Goal: Information Seeking & Learning: Check status

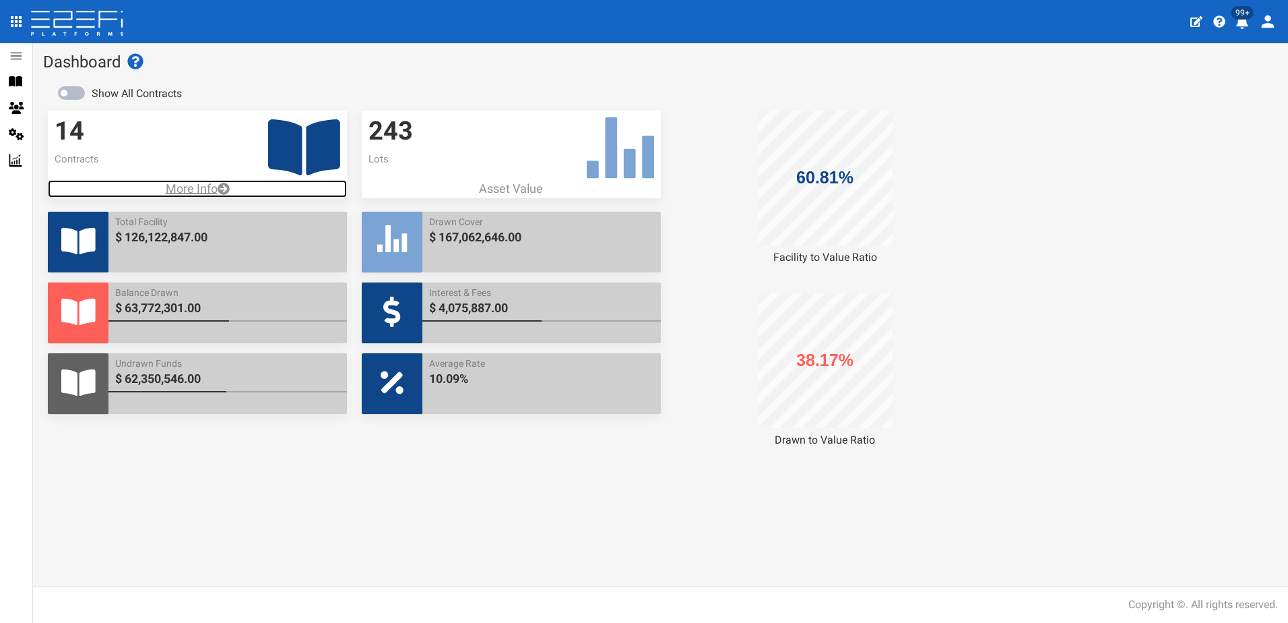
click at [191, 183] on p "More Info" at bounding box center [197, 189] width 299 height 18
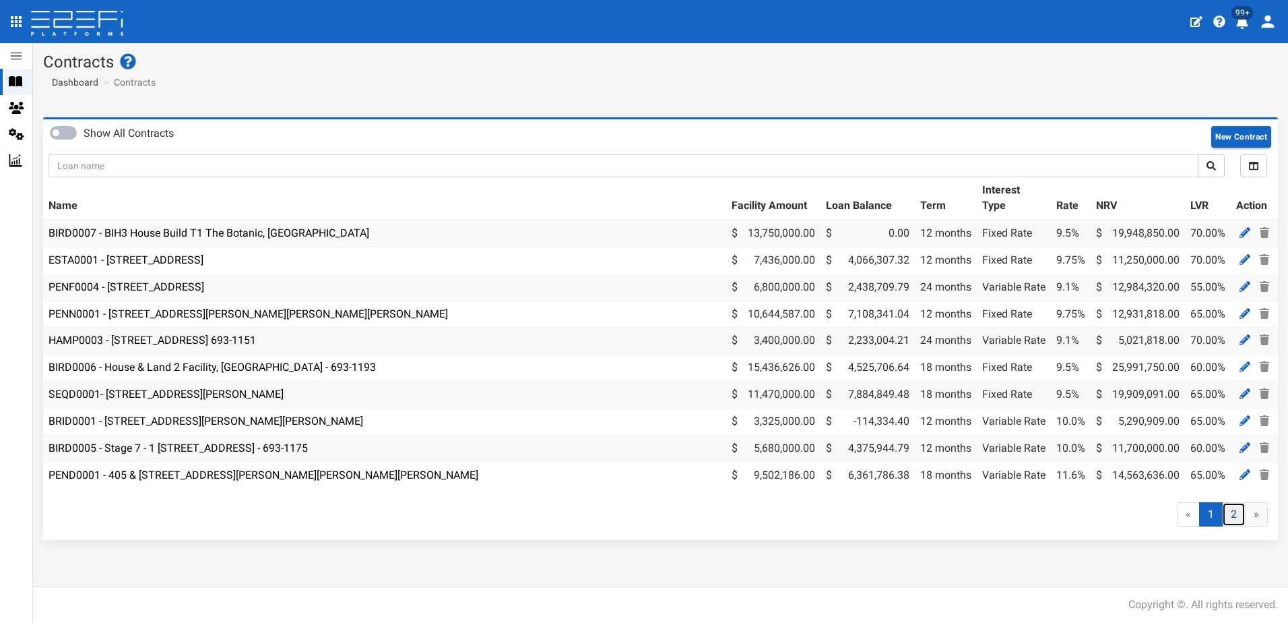
click at [1240, 524] on link "2" at bounding box center [1234, 514] width 24 height 25
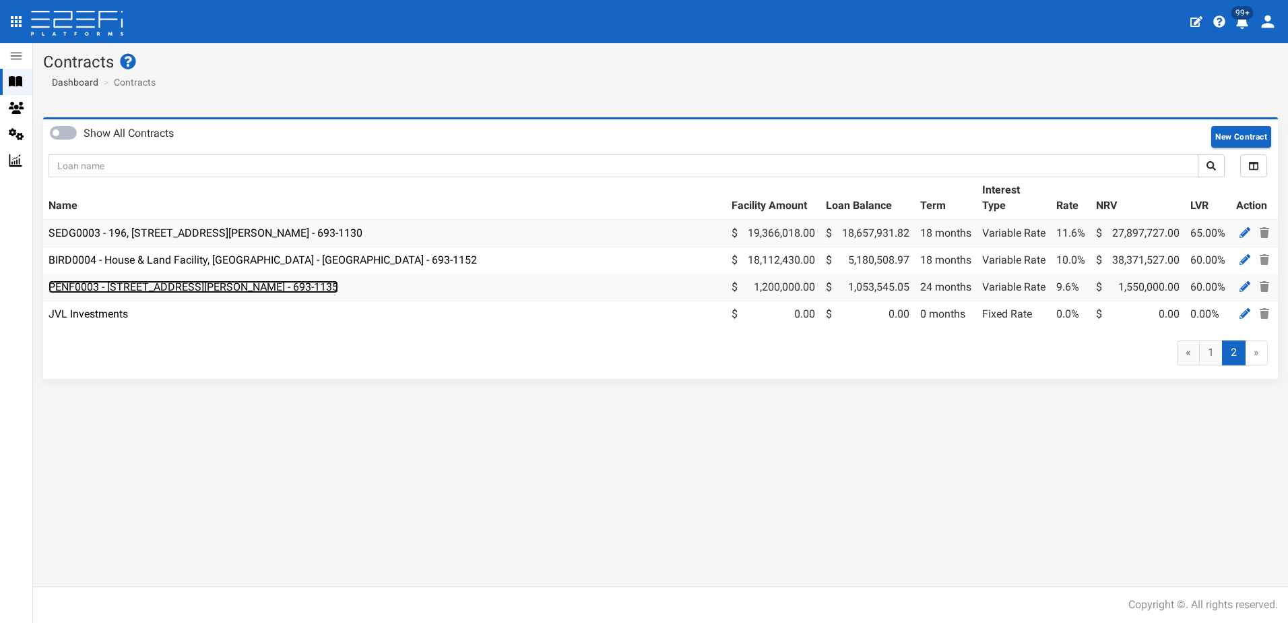
click at [213, 286] on link "PENF0003 - 131 School Road Logan Reserve - VANT02 - 693-1135" at bounding box center [194, 286] width 290 height 13
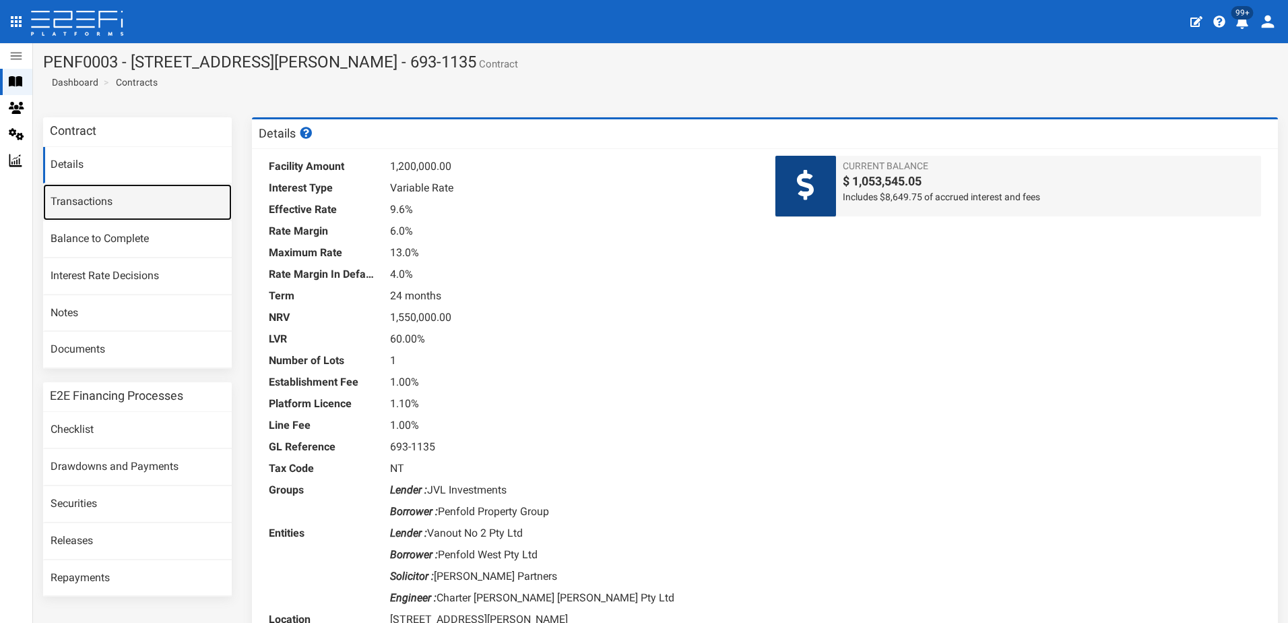
click at [90, 206] on link "Transactions" at bounding box center [137, 202] width 189 height 36
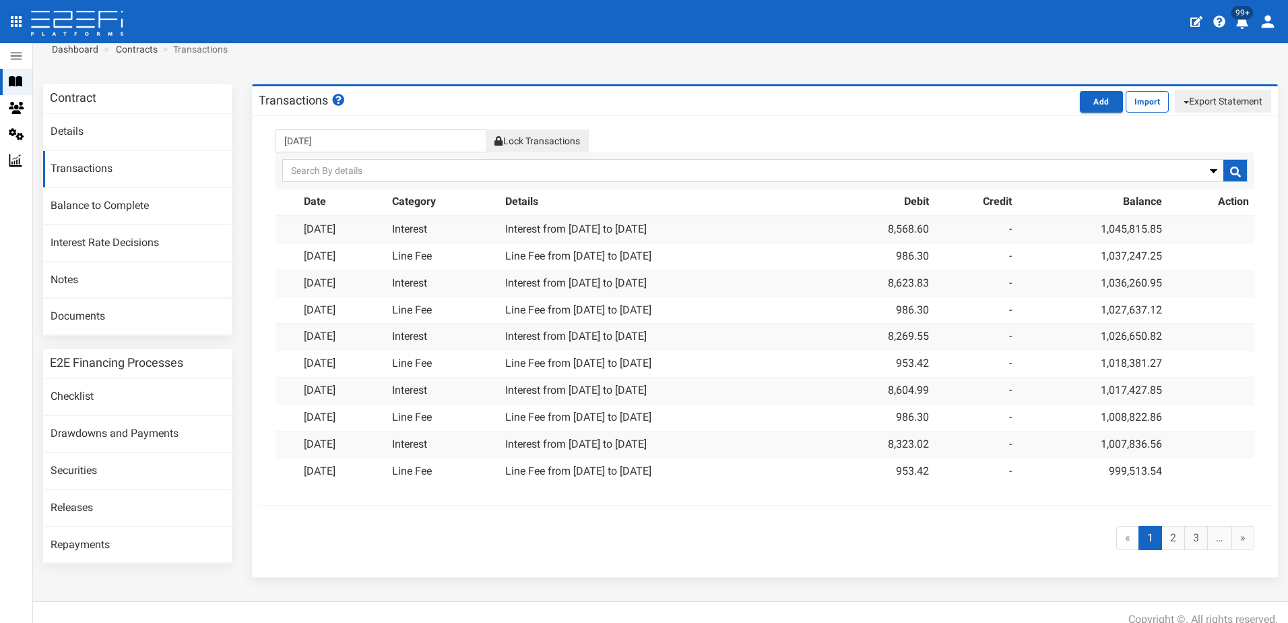
scroll to position [48, 0]
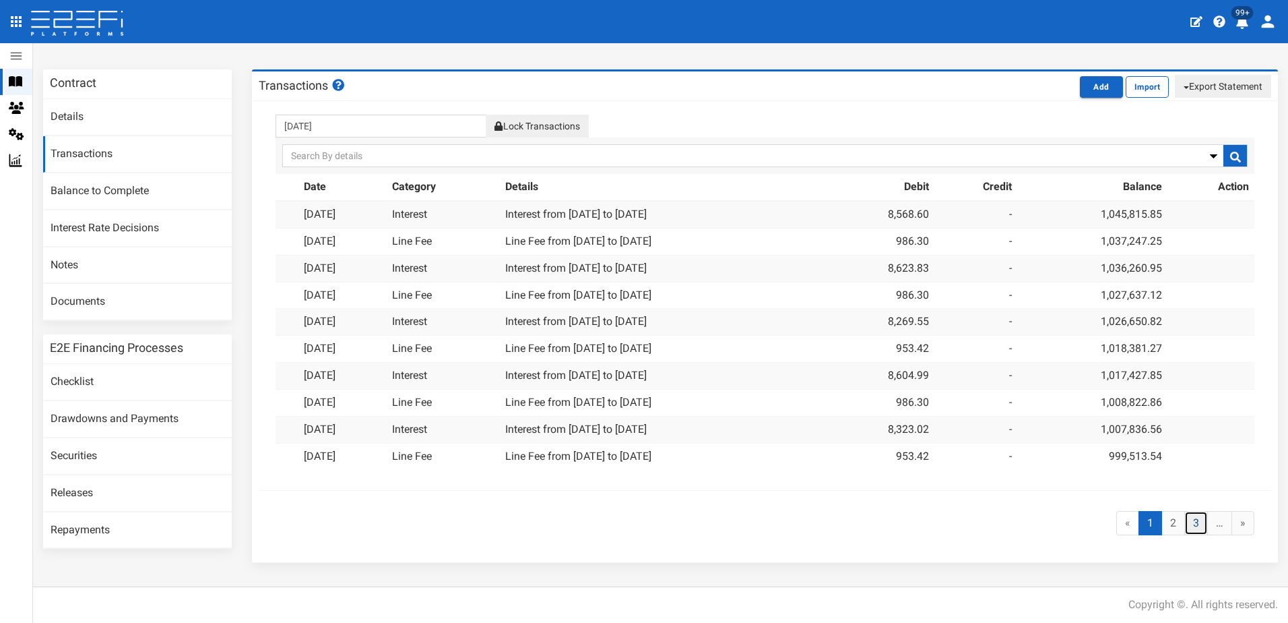
click at [1184, 523] on link "3" at bounding box center [1196, 523] width 24 height 25
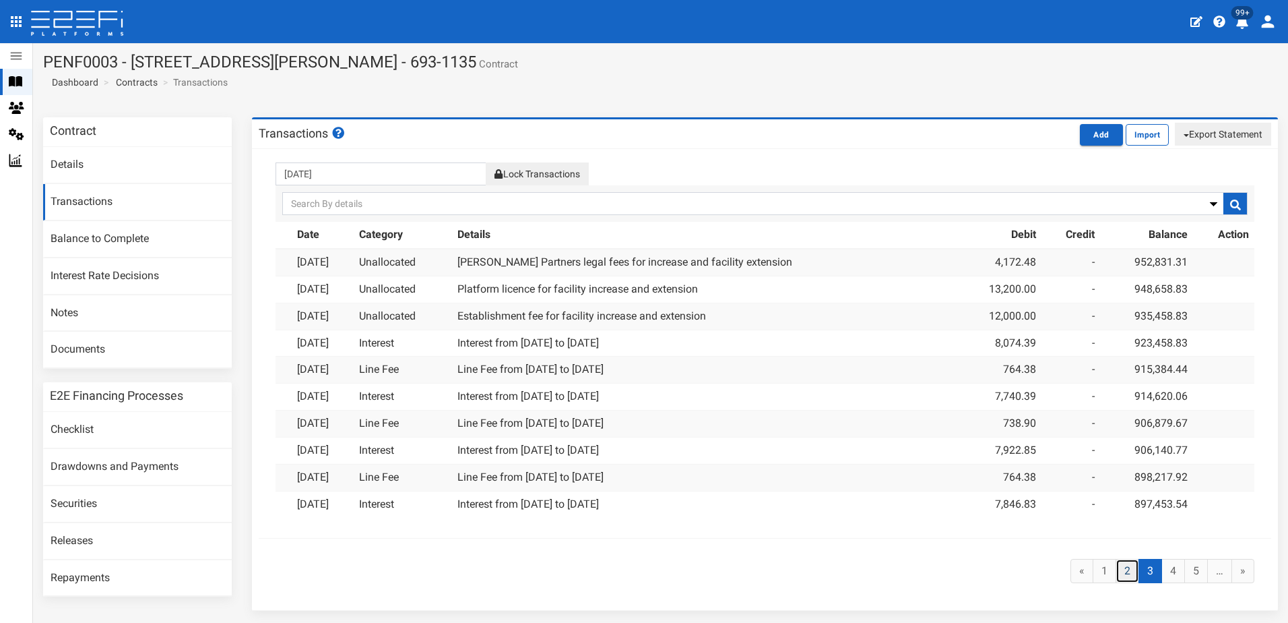
click at [1122, 569] on link "2" at bounding box center [1128, 571] width 24 height 25
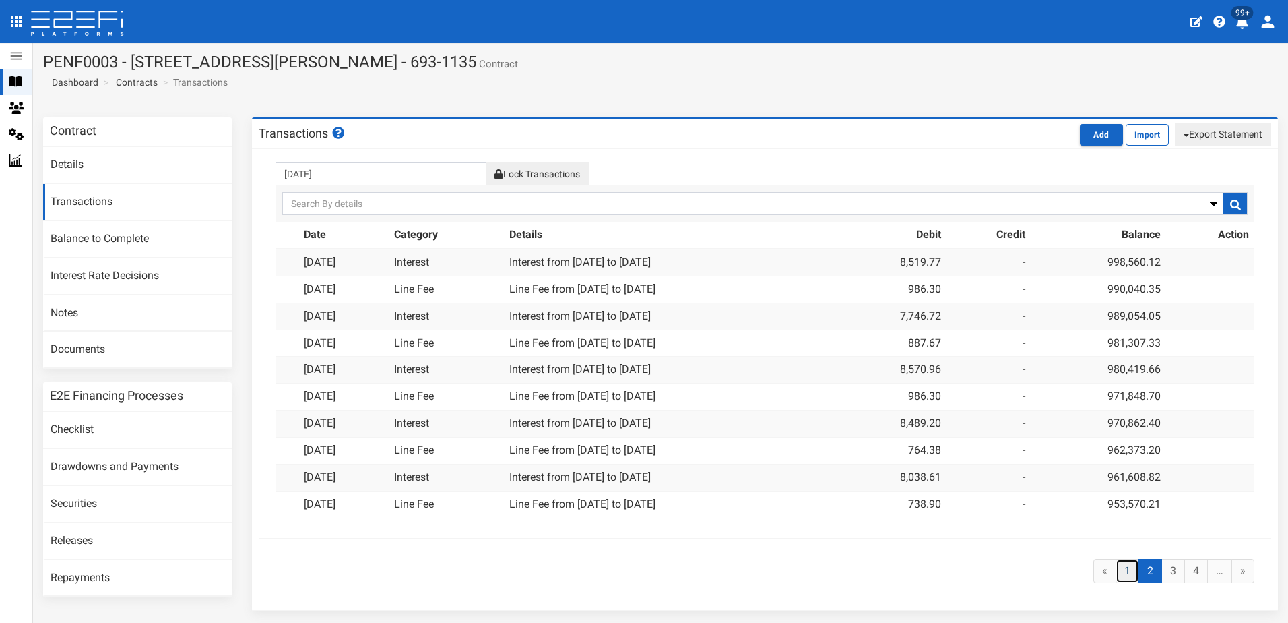
click at [1121, 563] on link "1" at bounding box center [1128, 571] width 24 height 25
click at [1186, 565] on link "3" at bounding box center [1196, 571] width 24 height 25
click at [131, 80] on link "Contracts" at bounding box center [137, 81] width 42 height 13
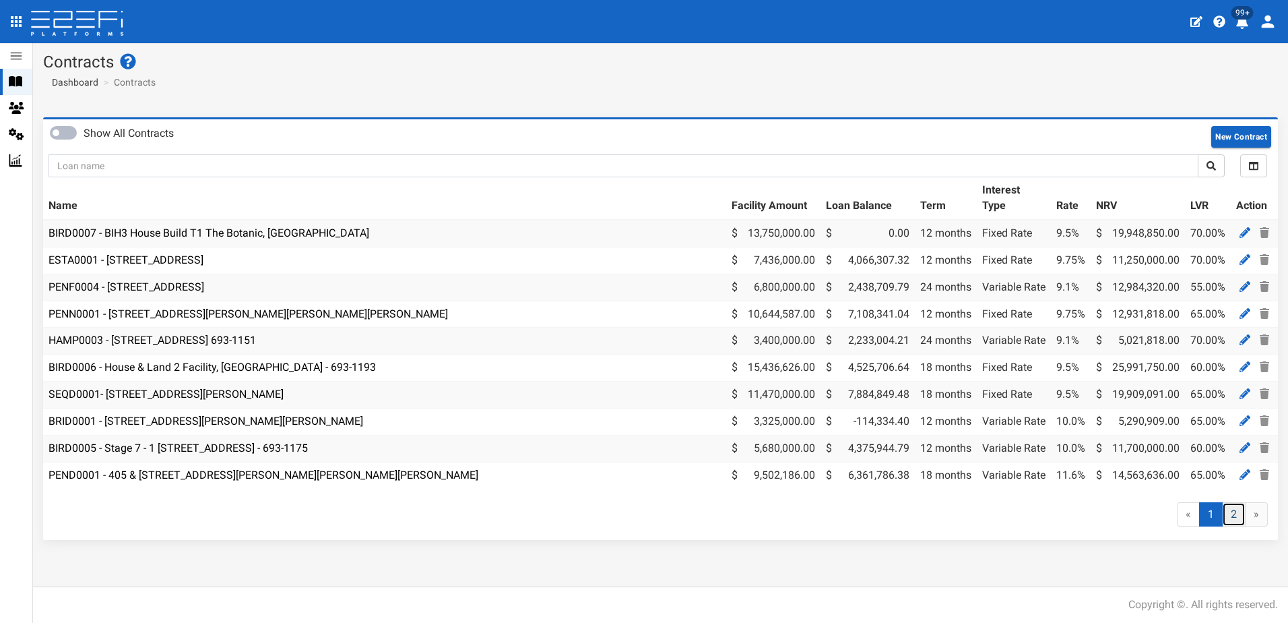
click at [1234, 523] on link "2" at bounding box center [1234, 514] width 24 height 25
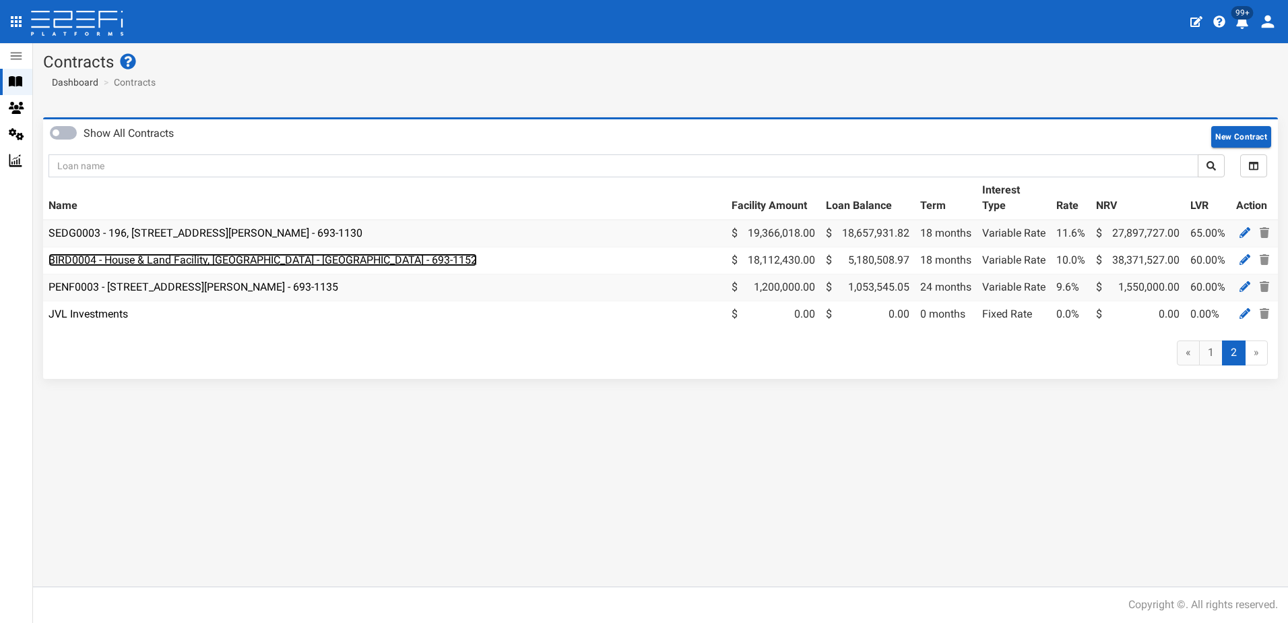
click at [203, 258] on link "BIRD0004 - House & Land Facility, [GEOGRAPHIC_DATA] - [GEOGRAPHIC_DATA] - 693-1…" at bounding box center [263, 259] width 428 height 13
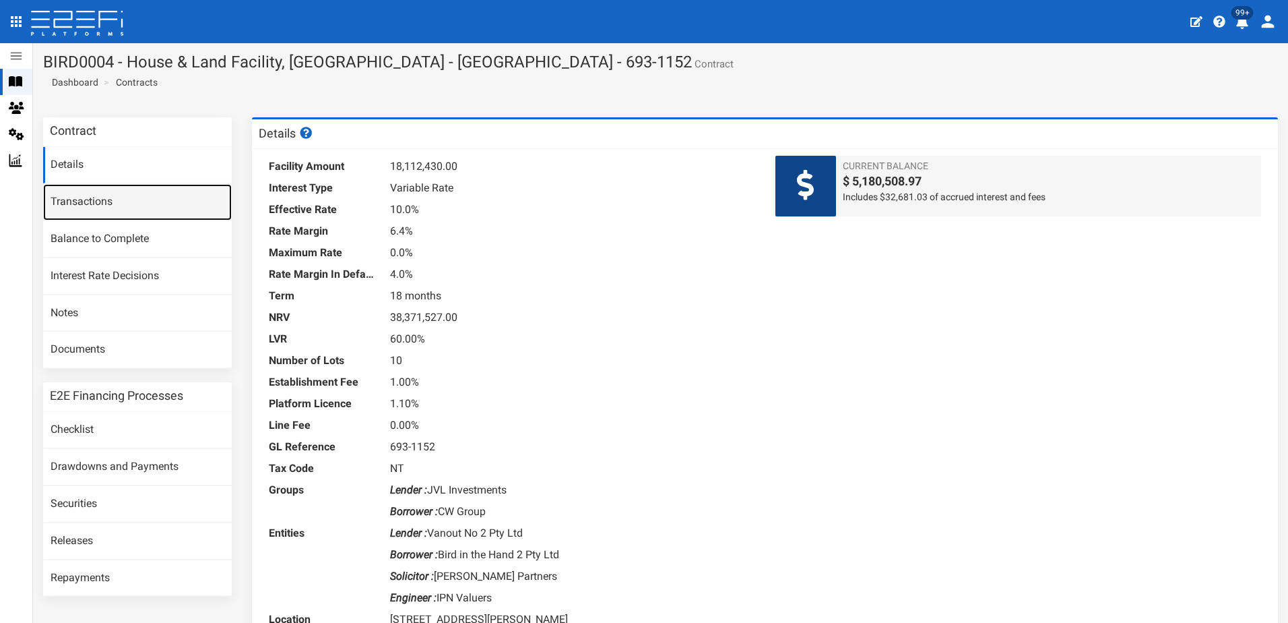
click at [75, 201] on link "Transactions" at bounding box center [137, 202] width 189 height 36
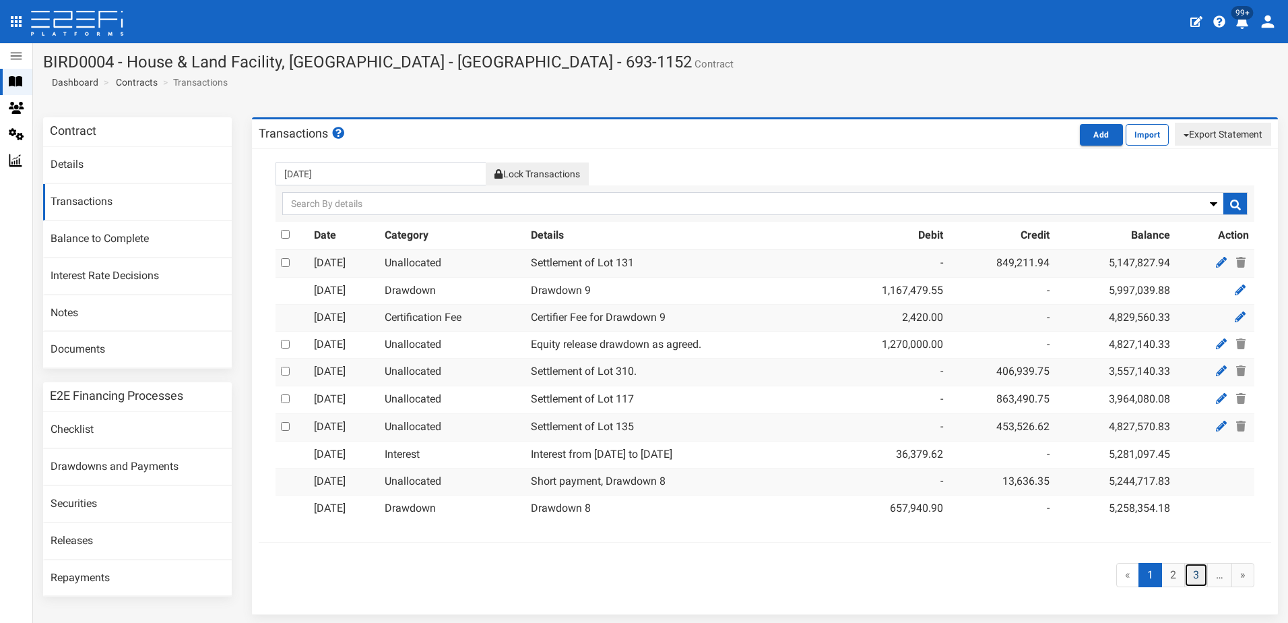
click at [1184, 571] on link "3" at bounding box center [1196, 575] width 24 height 25
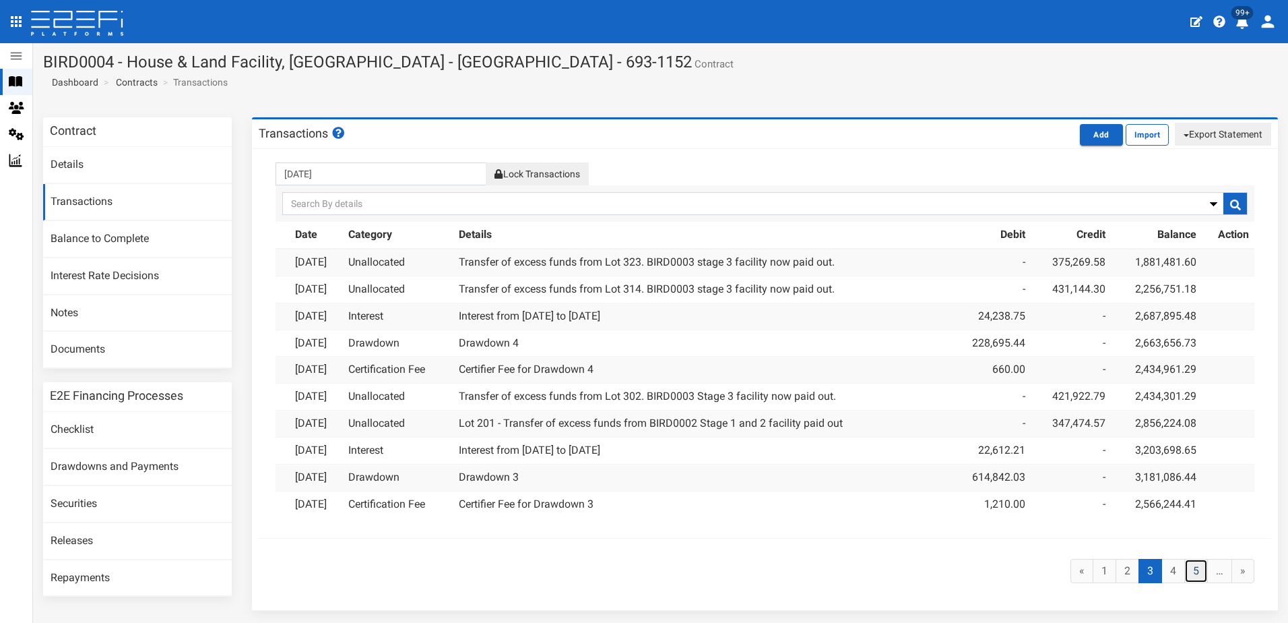
click at [1184, 567] on link "5" at bounding box center [1196, 571] width 24 height 25
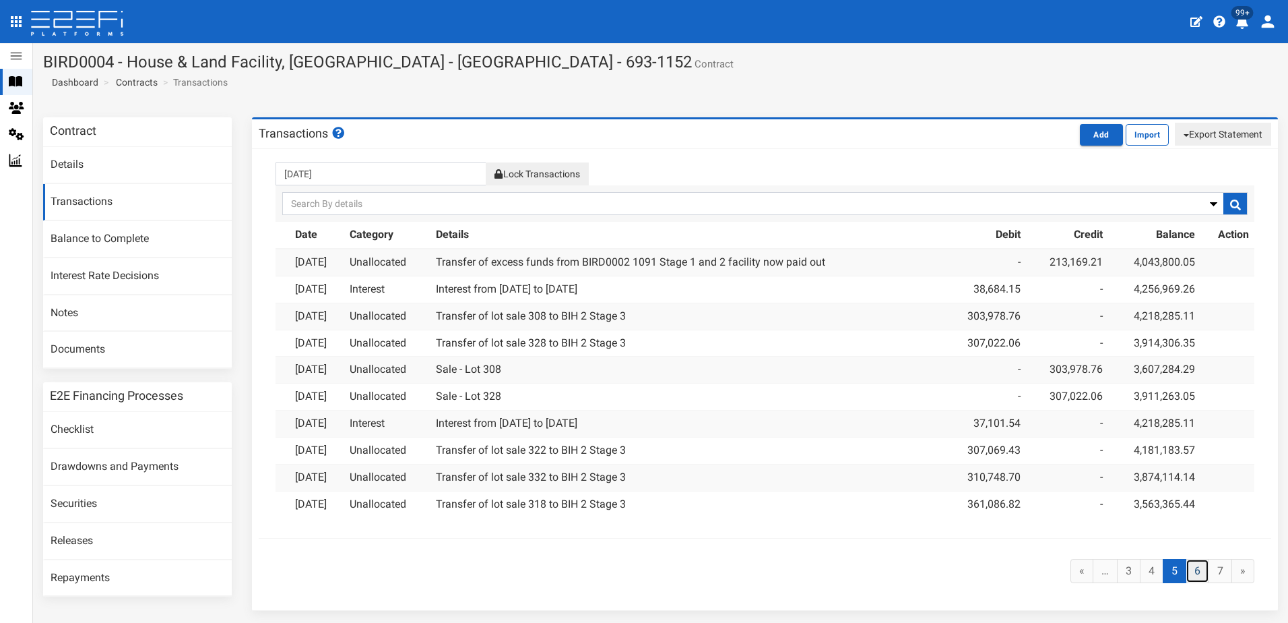
click at [1192, 568] on link "6" at bounding box center [1198, 571] width 24 height 25
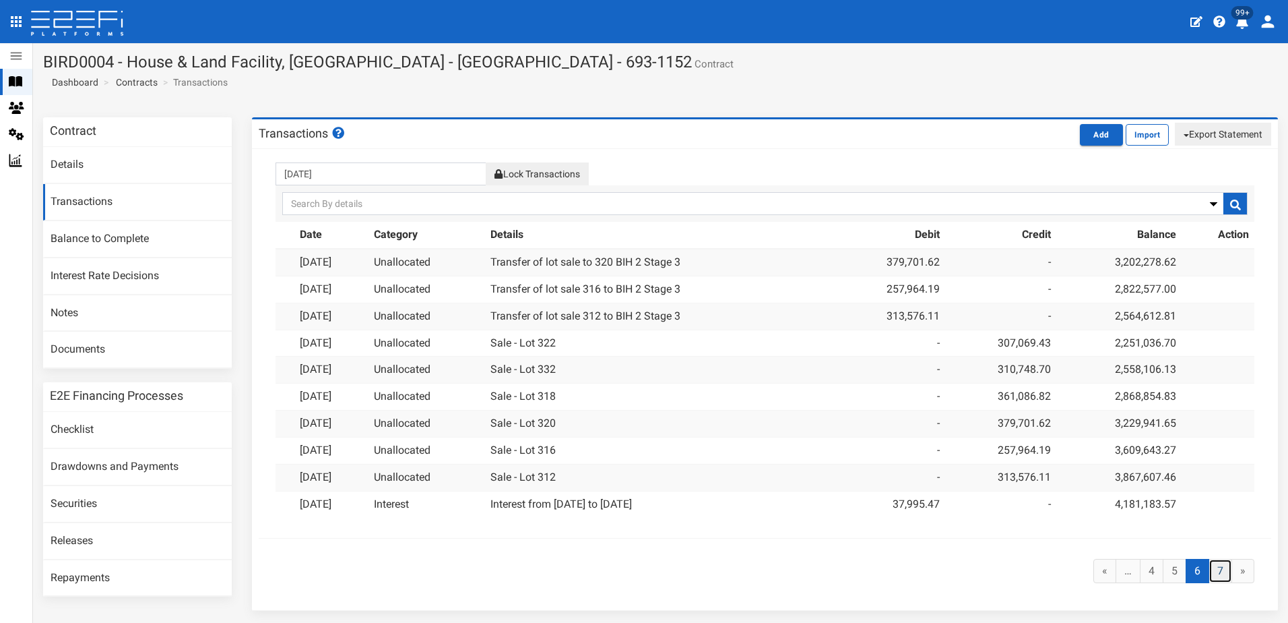
click at [1210, 573] on link "7" at bounding box center [1221, 571] width 24 height 25
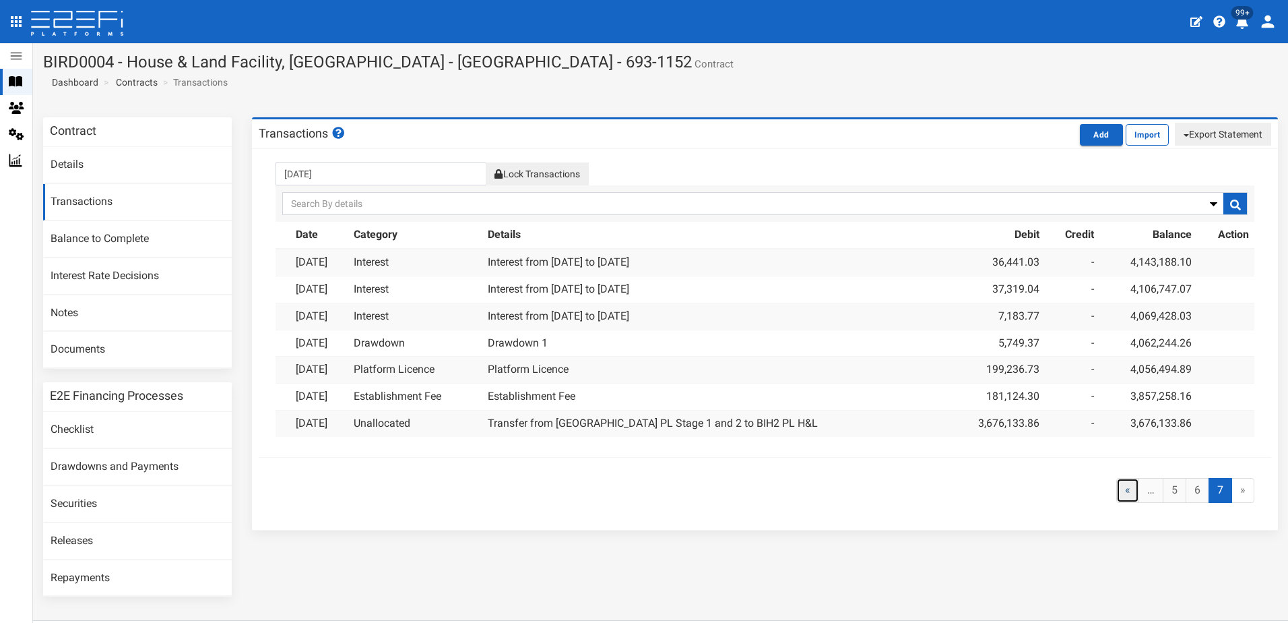
click at [1120, 484] on link "«" at bounding box center [1127, 490] width 23 height 25
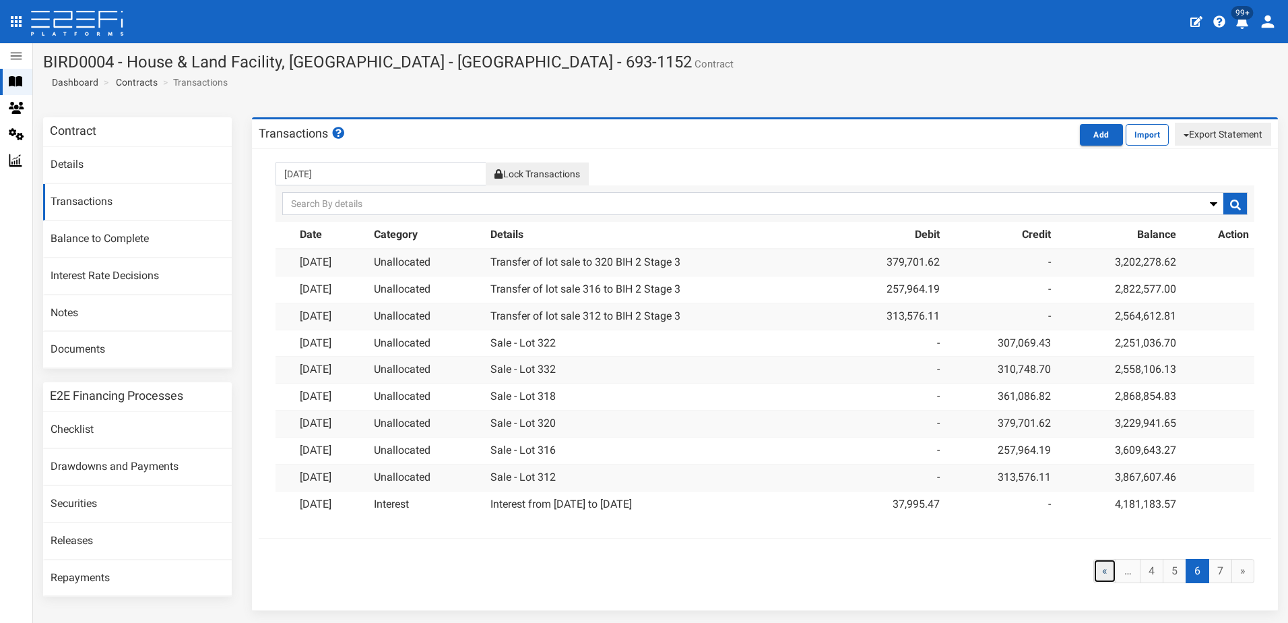
click at [1093, 572] on link "«" at bounding box center [1104, 571] width 23 height 25
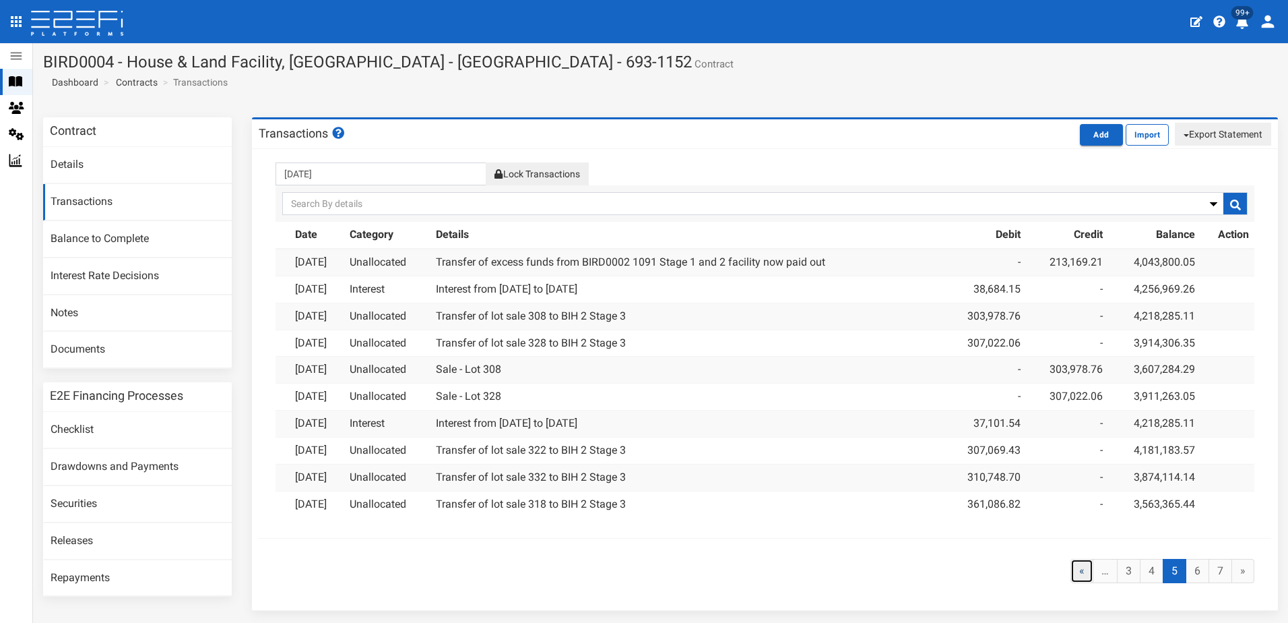
click at [1073, 571] on link "«" at bounding box center [1082, 571] width 23 height 25
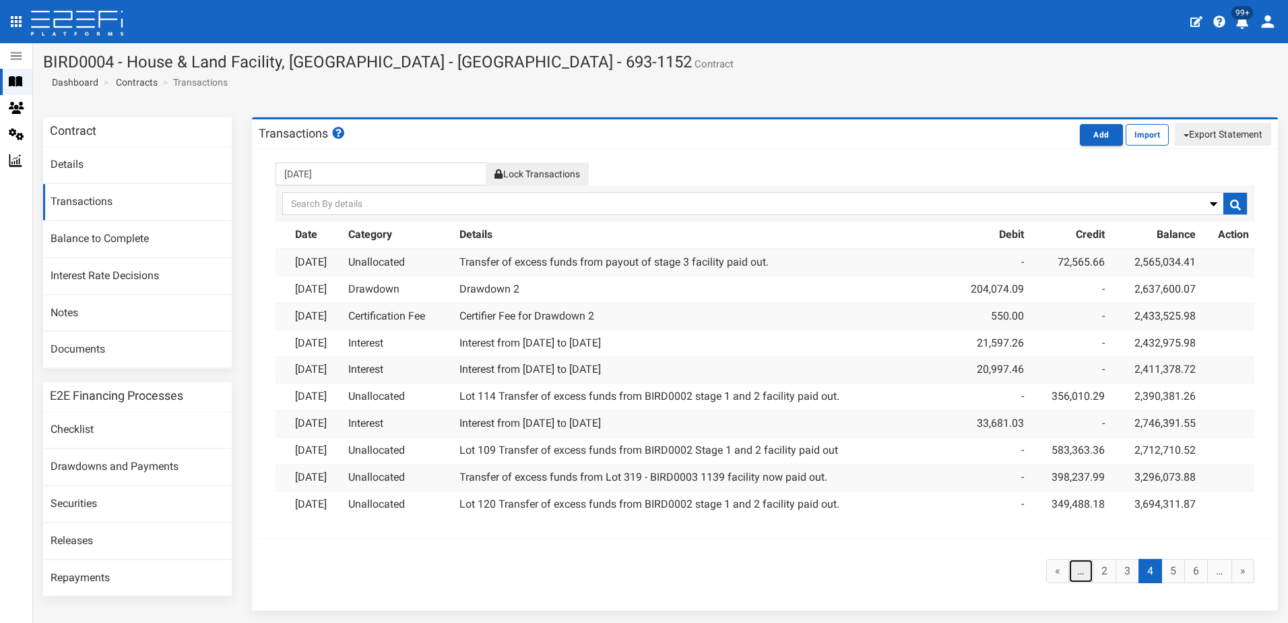
click at [1072, 566] on link "…" at bounding box center [1080, 571] width 25 height 25
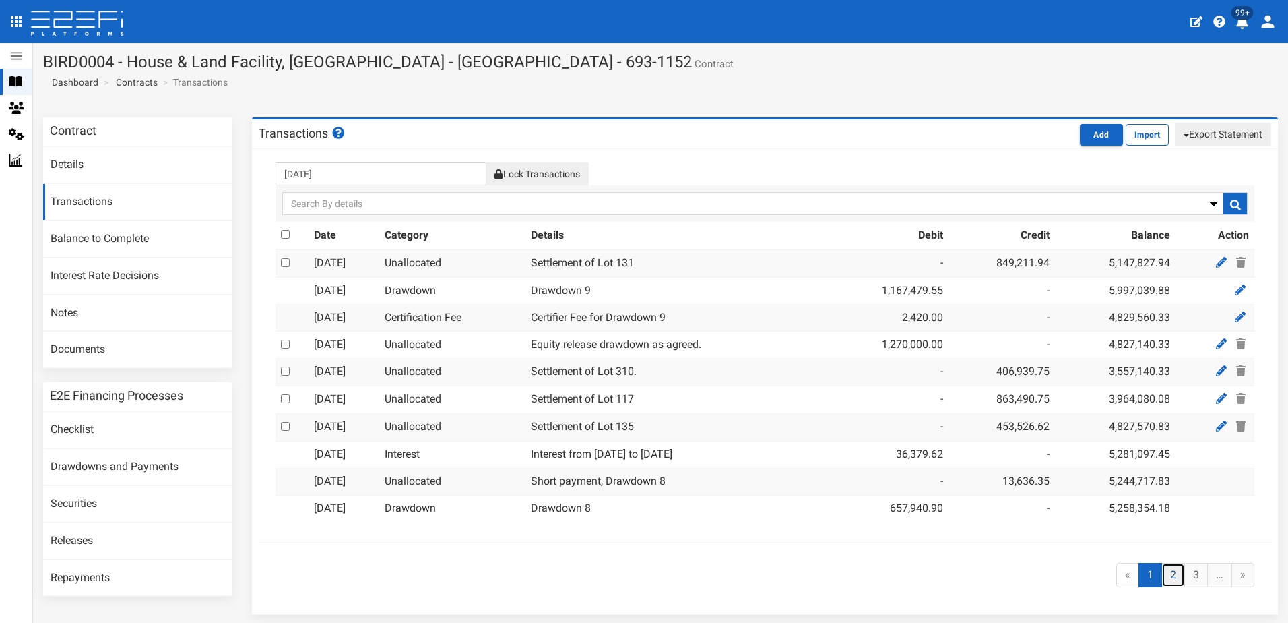
click at [1166, 575] on link "2" at bounding box center [1173, 575] width 24 height 25
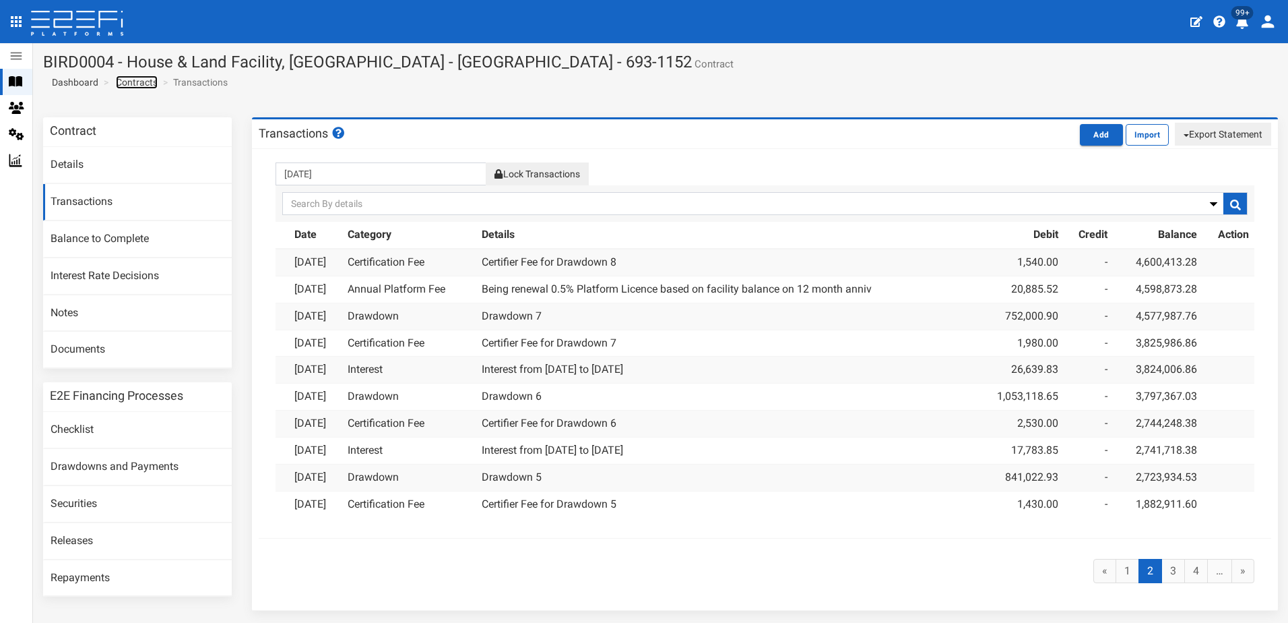
click at [136, 79] on link "Contracts" at bounding box center [137, 81] width 42 height 13
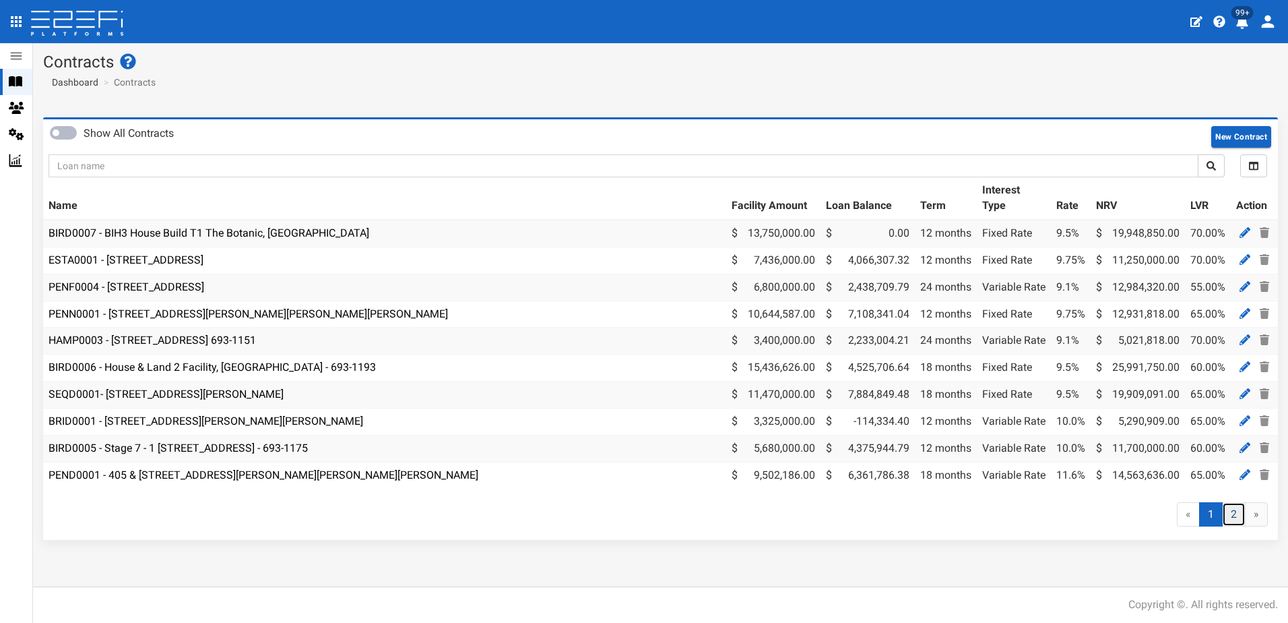
click at [1232, 527] on link "2" at bounding box center [1234, 514] width 24 height 25
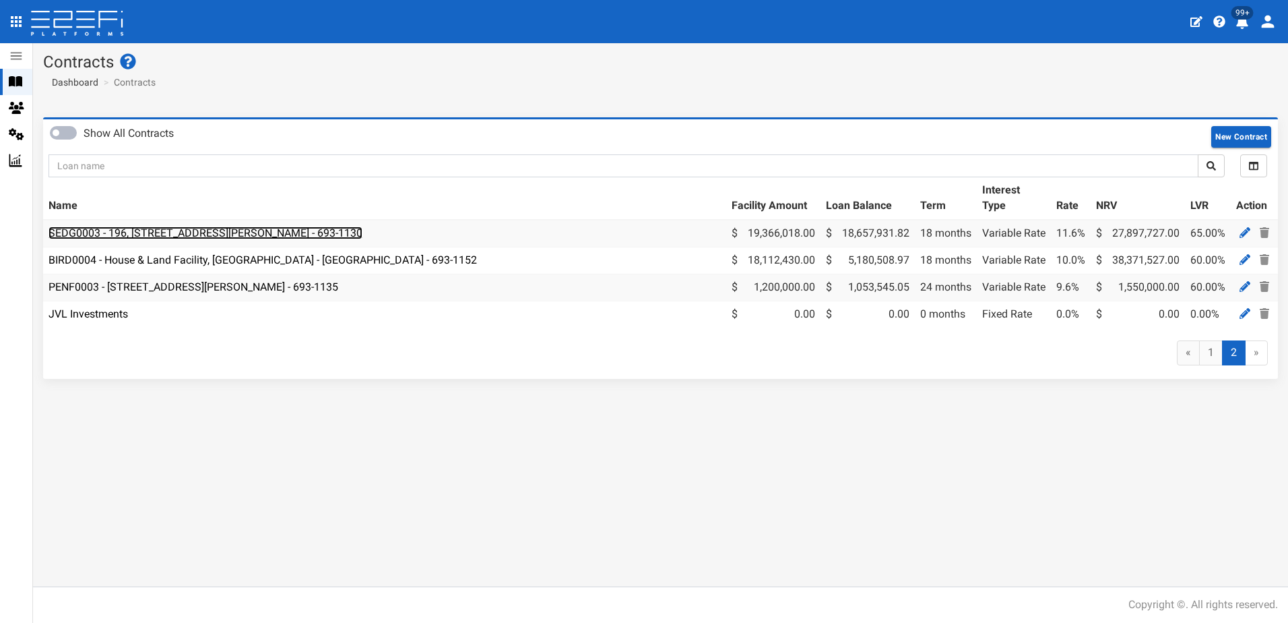
click at [146, 234] on link "SEDG0003 - 196, [STREET_ADDRESS][PERSON_NAME] - 693-1130" at bounding box center [206, 232] width 314 height 13
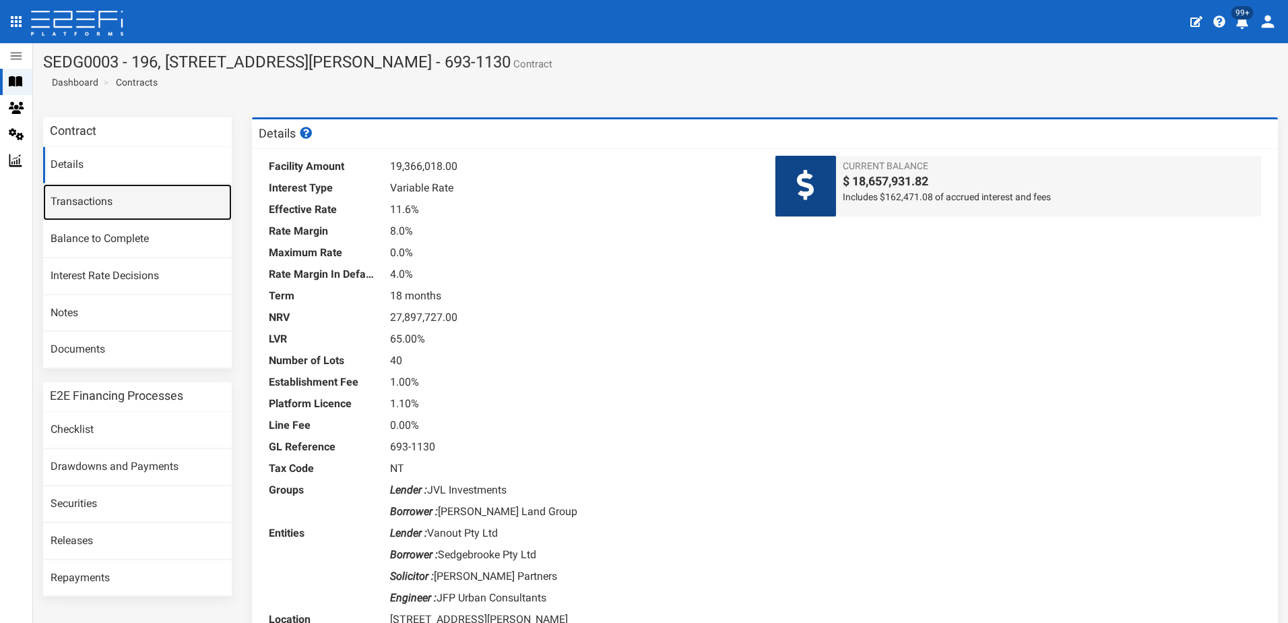
click at [81, 196] on link "Transactions" at bounding box center [137, 202] width 189 height 36
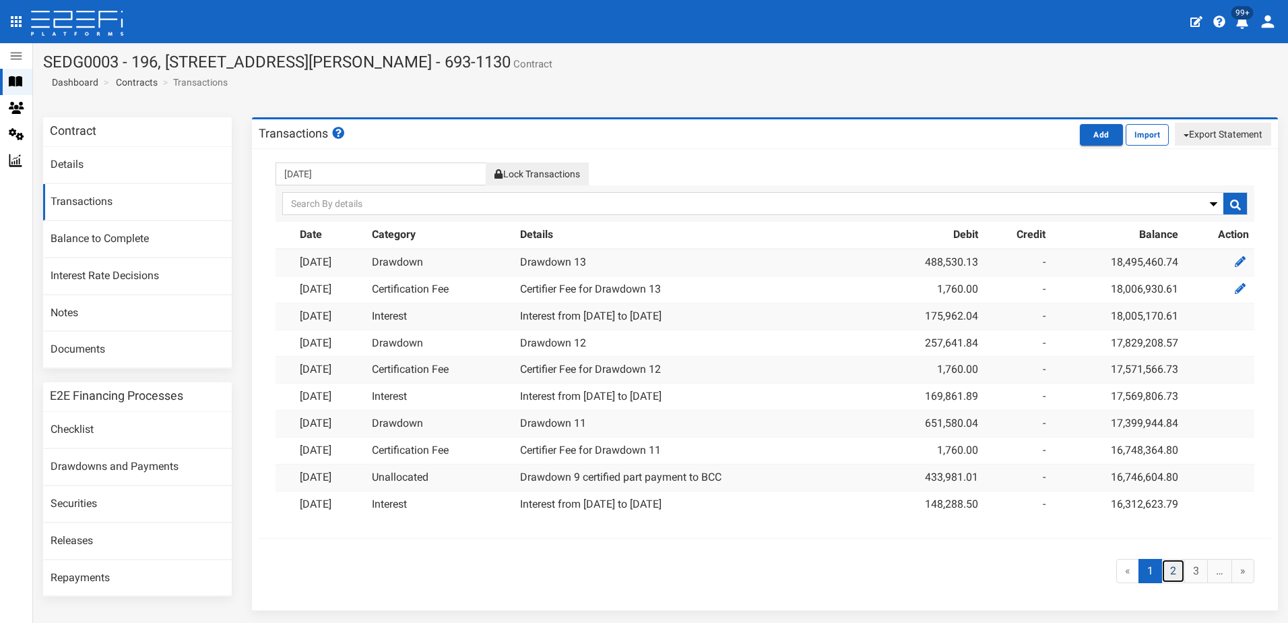
click at [1161, 571] on link "2" at bounding box center [1173, 571] width 24 height 25
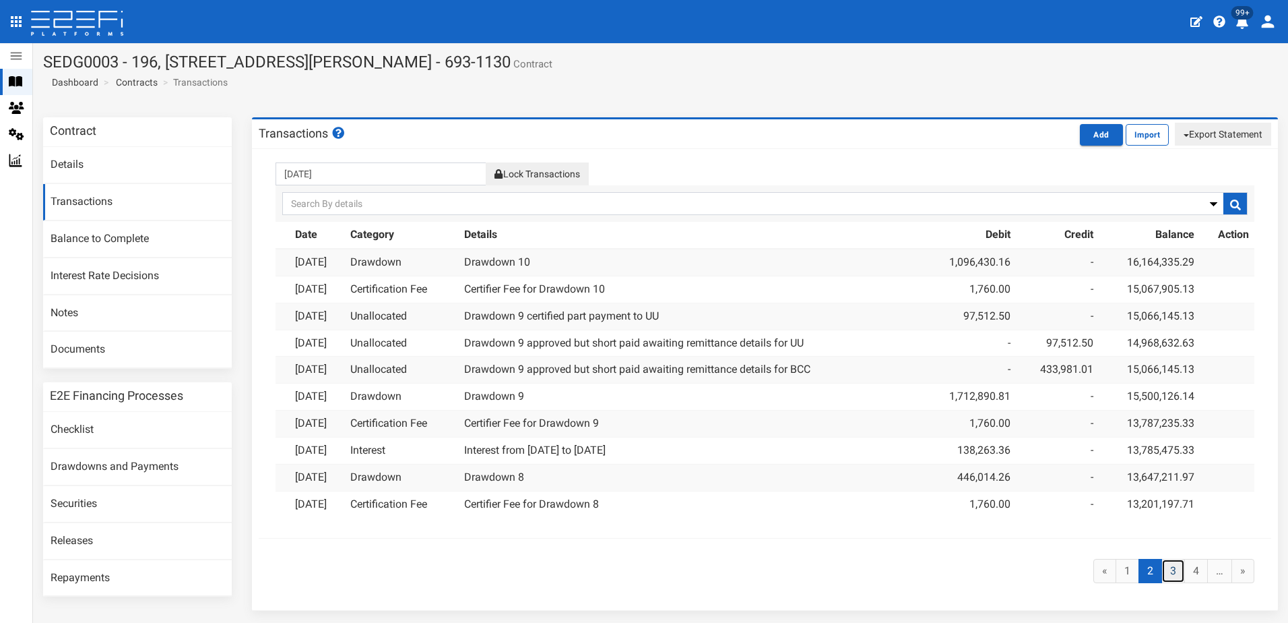
click at [1161, 570] on link "3" at bounding box center [1173, 571] width 24 height 25
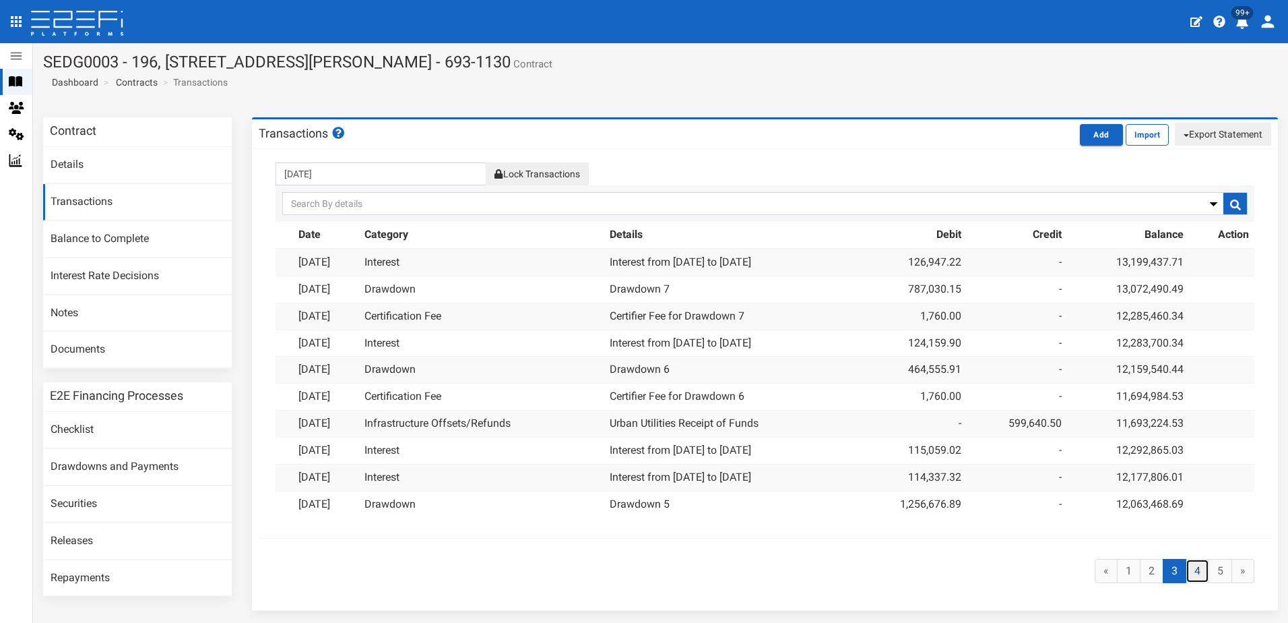
click at [1186, 571] on link "4" at bounding box center [1198, 571] width 24 height 25
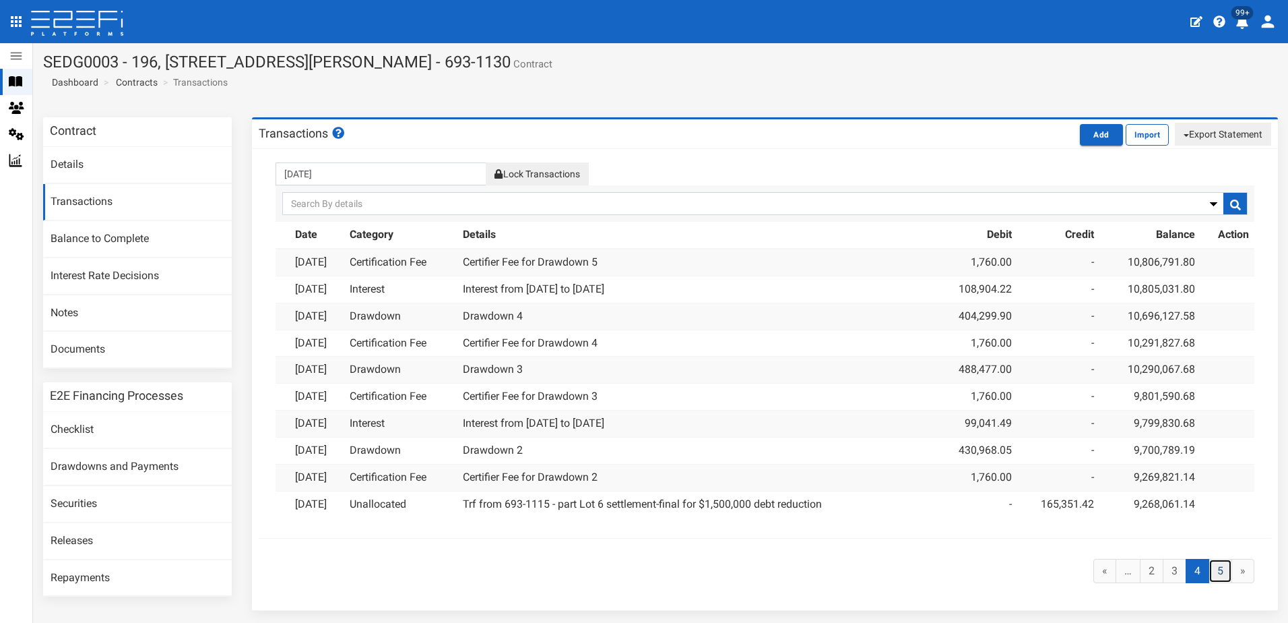
click at [1211, 569] on link "5" at bounding box center [1221, 571] width 24 height 25
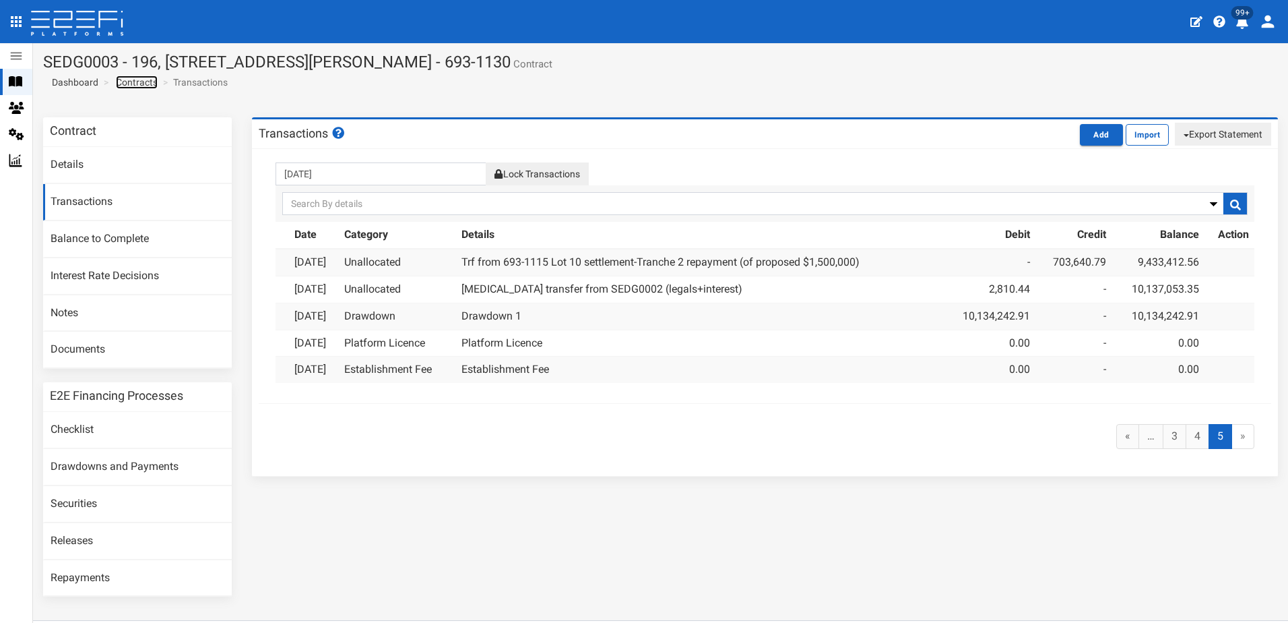
click at [142, 79] on link "Contracts" at bounding box center [137, 81] width 42 height 13
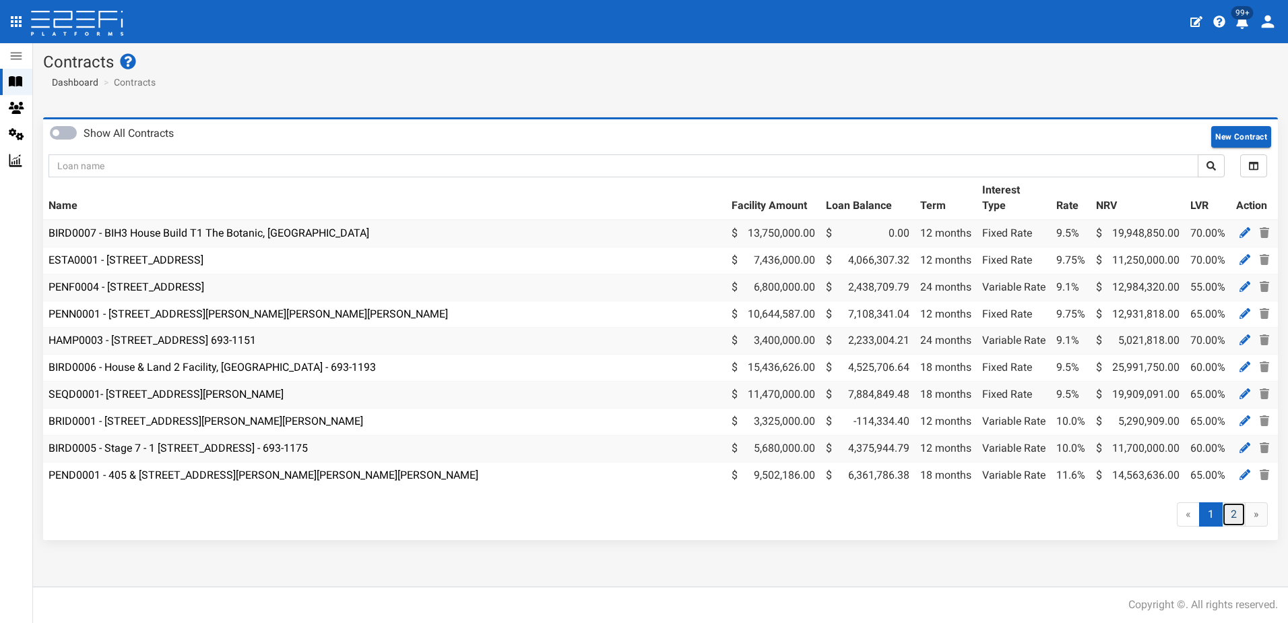
click at [1229, 527] on link "2" at bounding box center [1234, 514] width 24 height 25
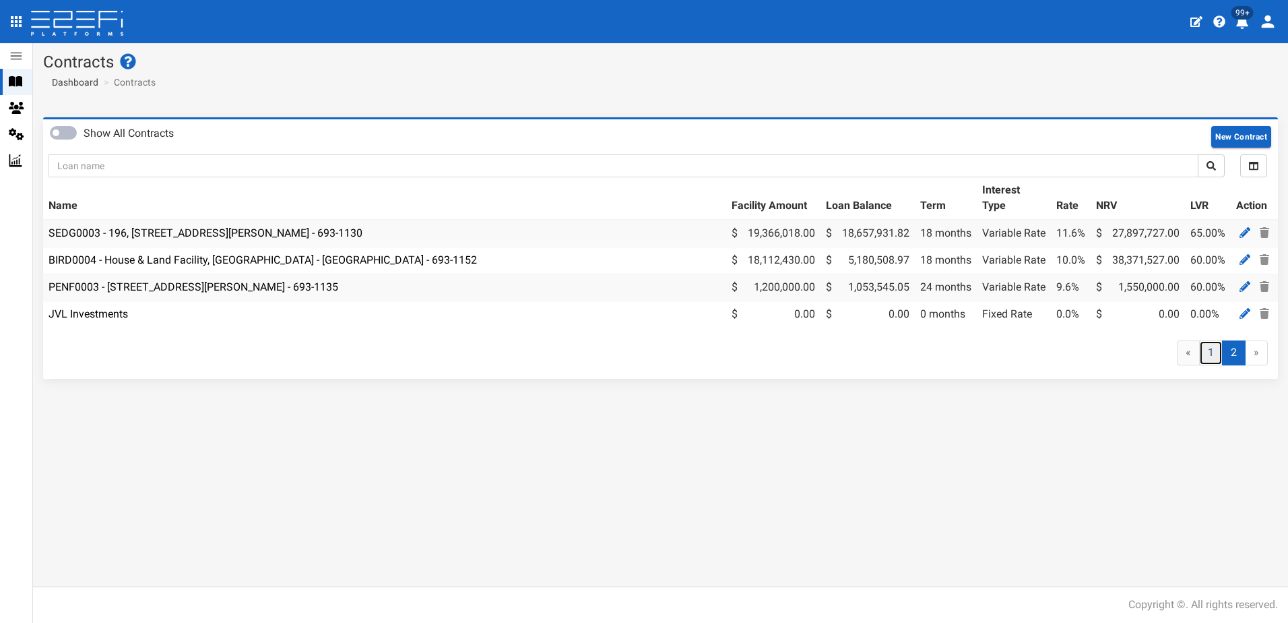
click at [1213, 355] on link "1" at bounding box center [1211, 352] width 24 height 25
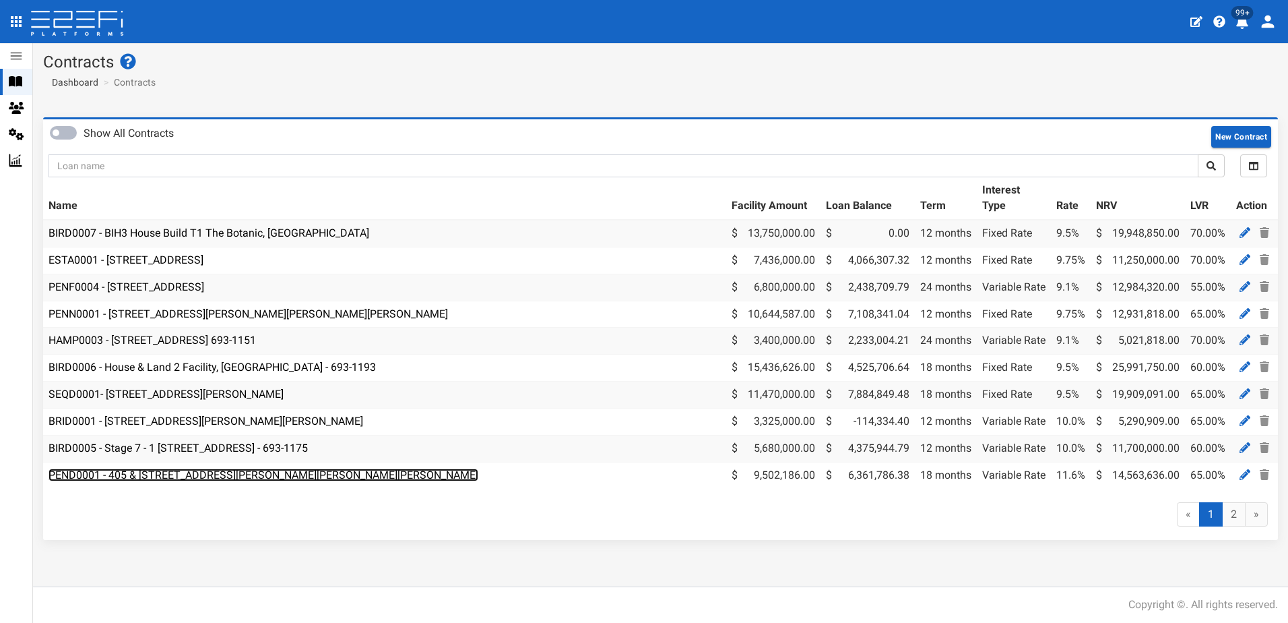
click at [244, 478] on link "PEND0001 - 405 & [STREET_ADDRESS][PERSON_NAME][PERSON_NAME][PERSON_NAME]" at bounding box center [264, 474] width 430 height 13
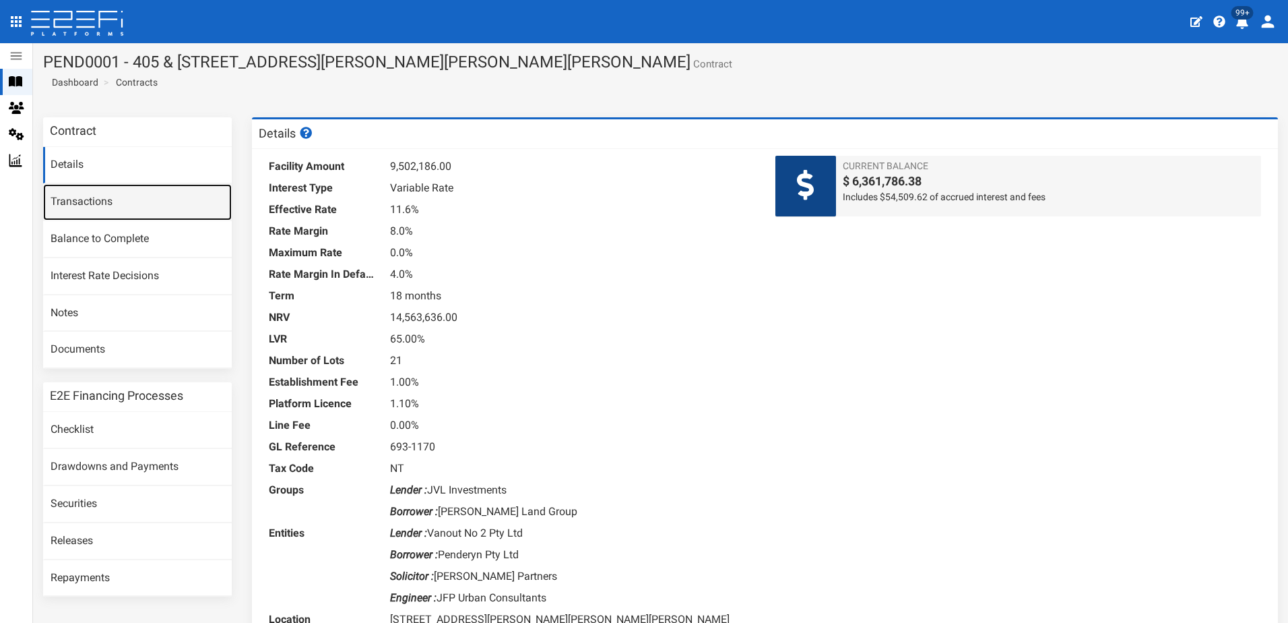
click at [73, 204] on link "Transactions" at bounding box center [137, 202] width 189 height 36
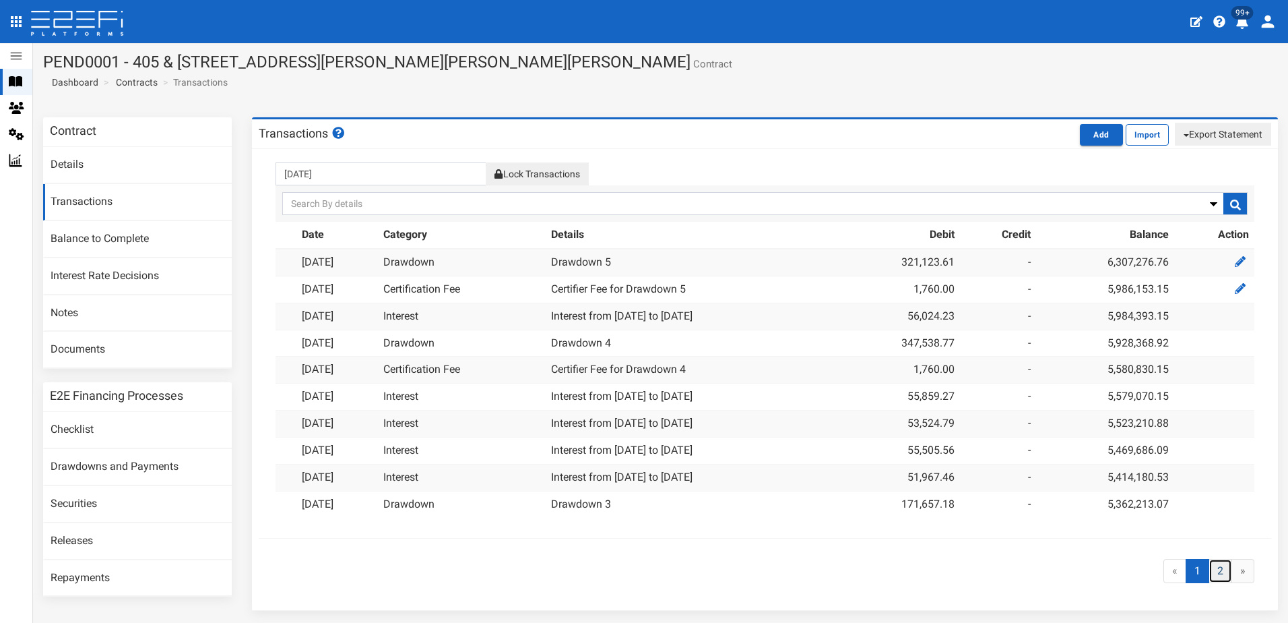
click at [1214, 571] on link "2" at bounding box center [1221, 571] width 24 height 25
click at [133, 86] on link "Contracts" at bounding box center [137, 81] width 42 height 13
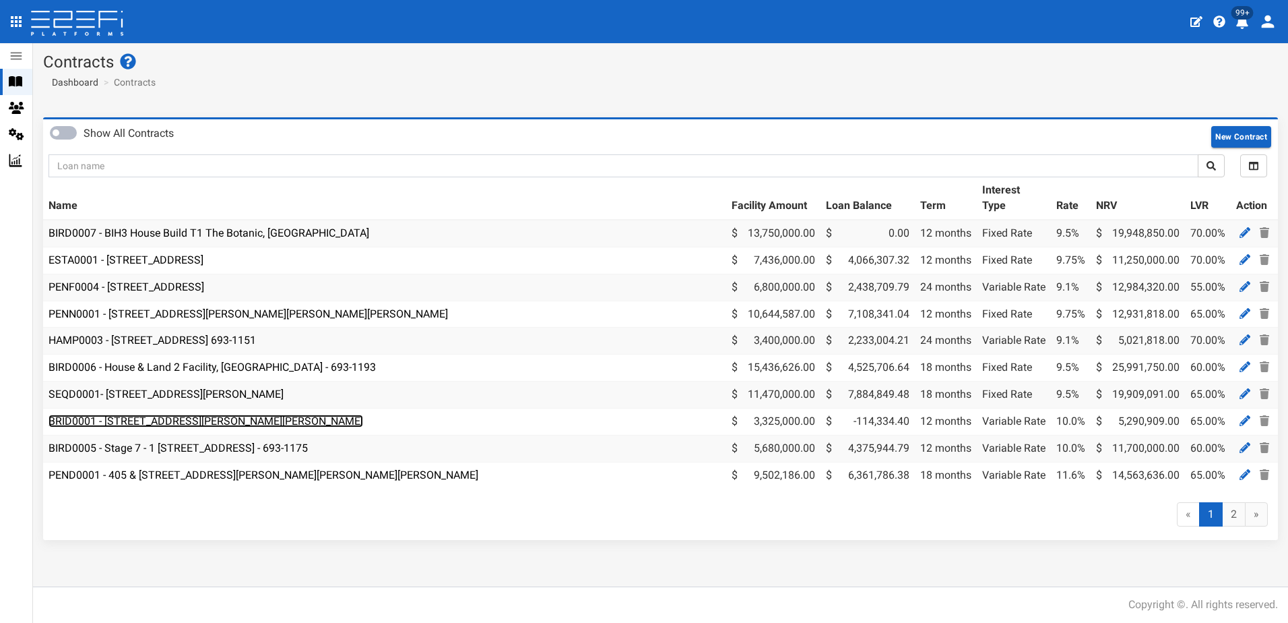
click at [195, 419] on link "BRID0001 - [STREET_ADDRESS][PERSON_NAME][PERSON_NAME]" at bounding box center [206, 420] width 315 height 13
click at [210, 420] on link "BRID0001 - [STREET_ADDRESS][PERSON_NAME][PERSON_NAME]" at bounding box center [206, 420] width 315 height 13
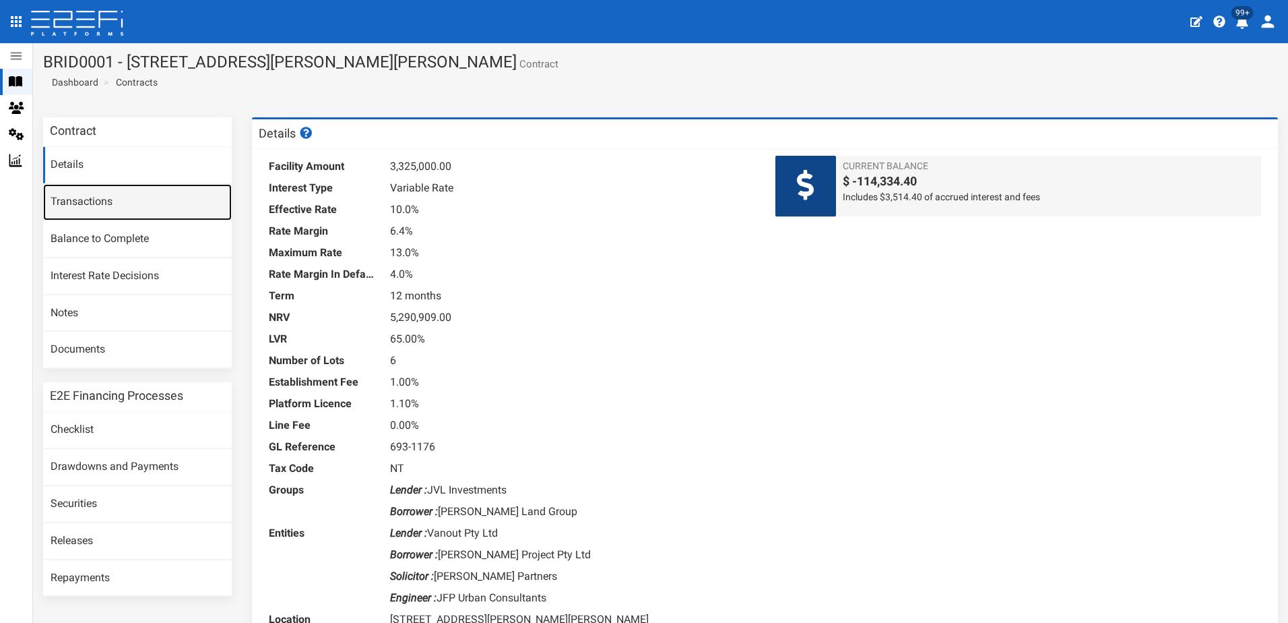
click at [90, 199] on link "Transactions" at bounding box center [137, 202] width 189 height 36
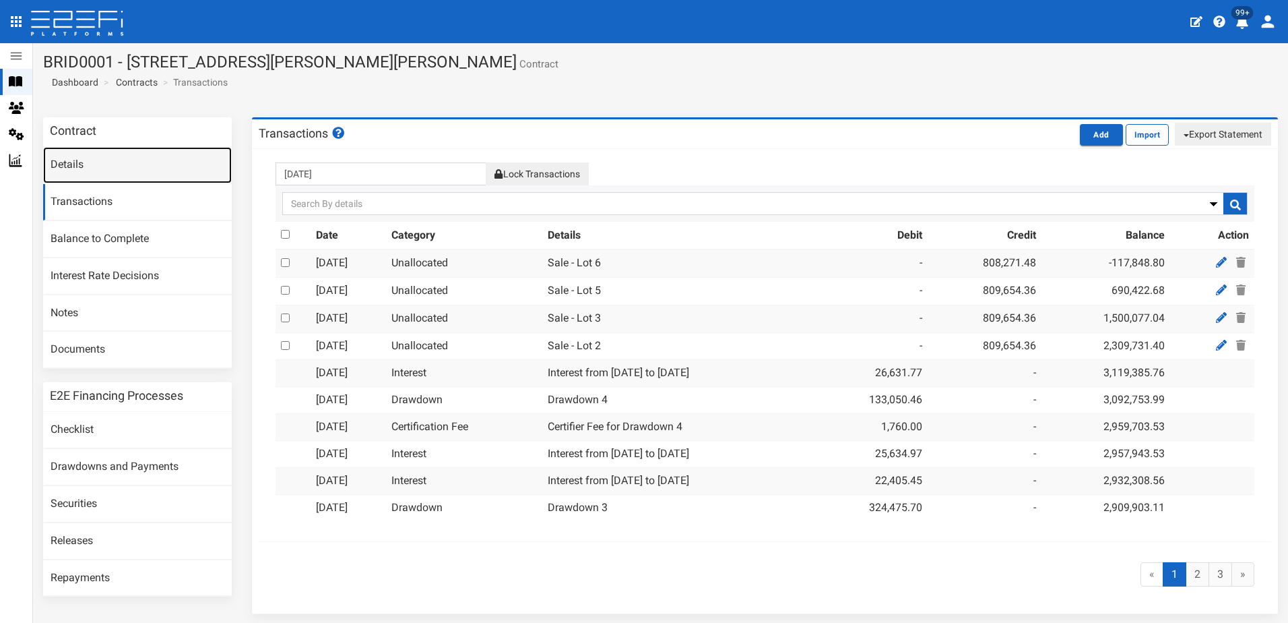
click at [80, 162] on link "Details" at bounding box center [137, 165] width 189 height 36
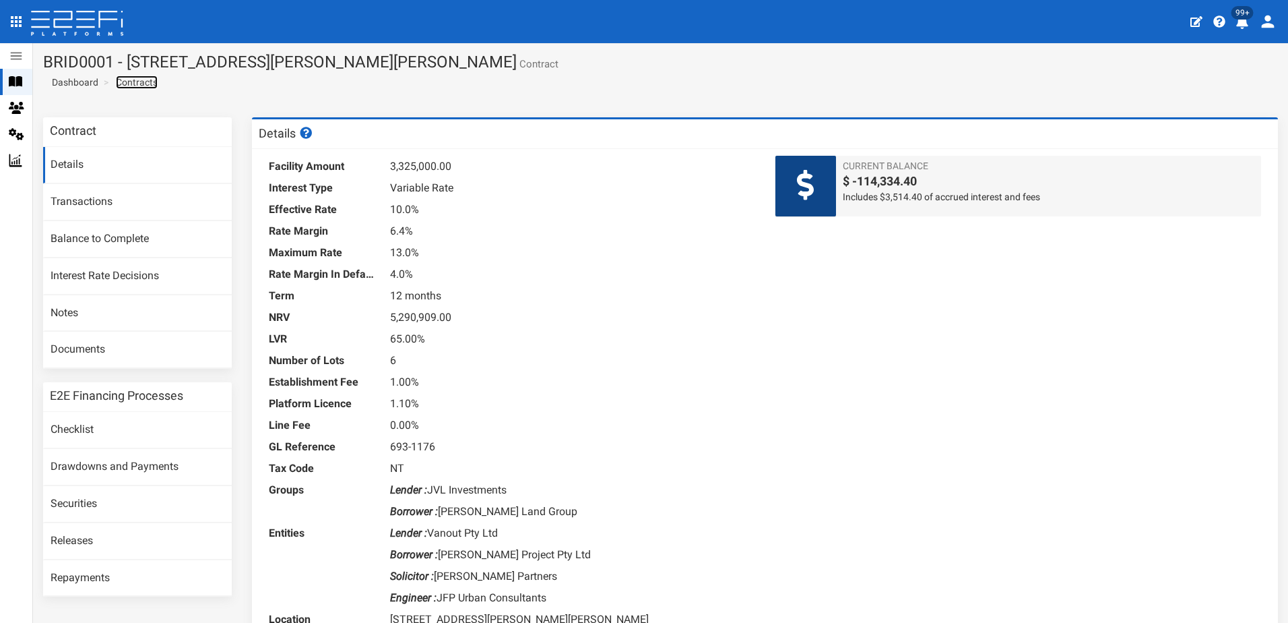
click at [137, 84] on link "Contracts" at bounding box center [137, 81] width 42 height 13
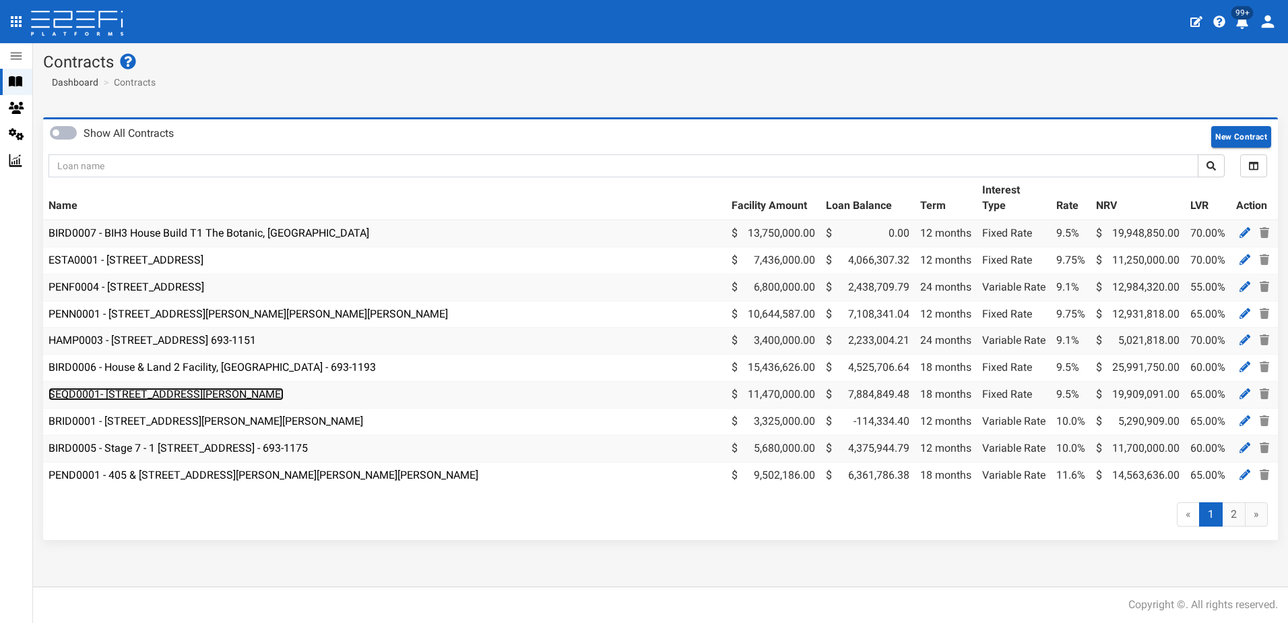
click at [177, 396] on link "SEQD0001- [STREET_ADDRESS][PERSON_NAME]" at bounding box center [166, 393] width 235 height 13
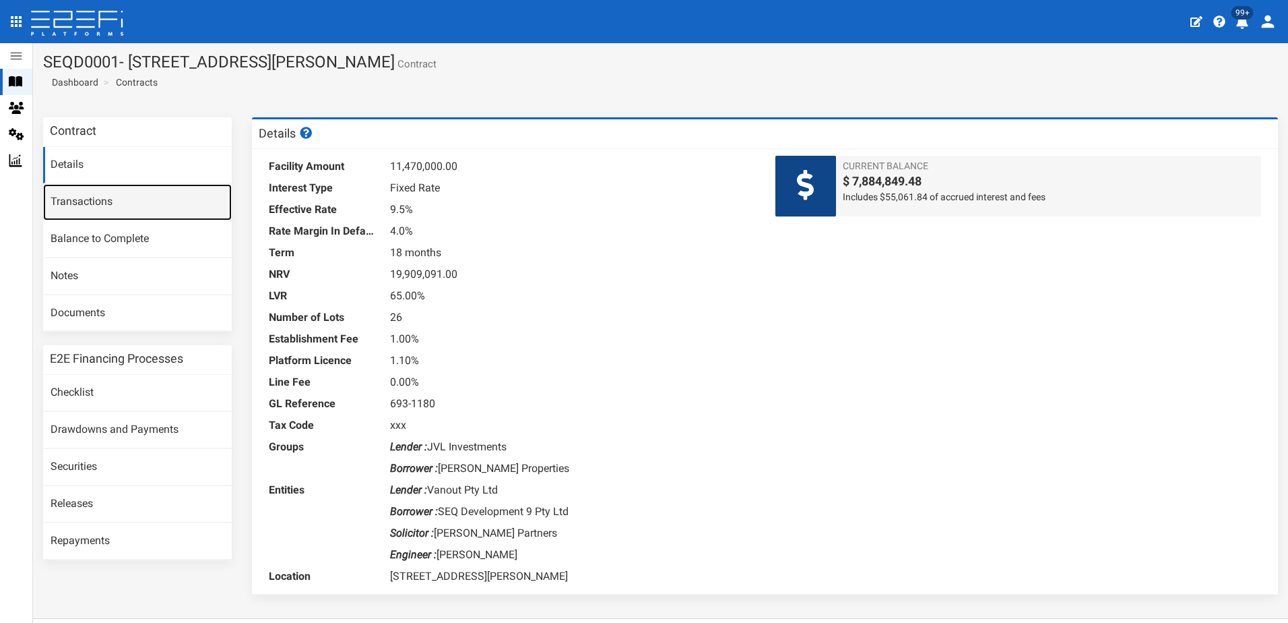
click at [90, 203] on link "Transactions" at bounding box center [137, 202] width 189 height 36
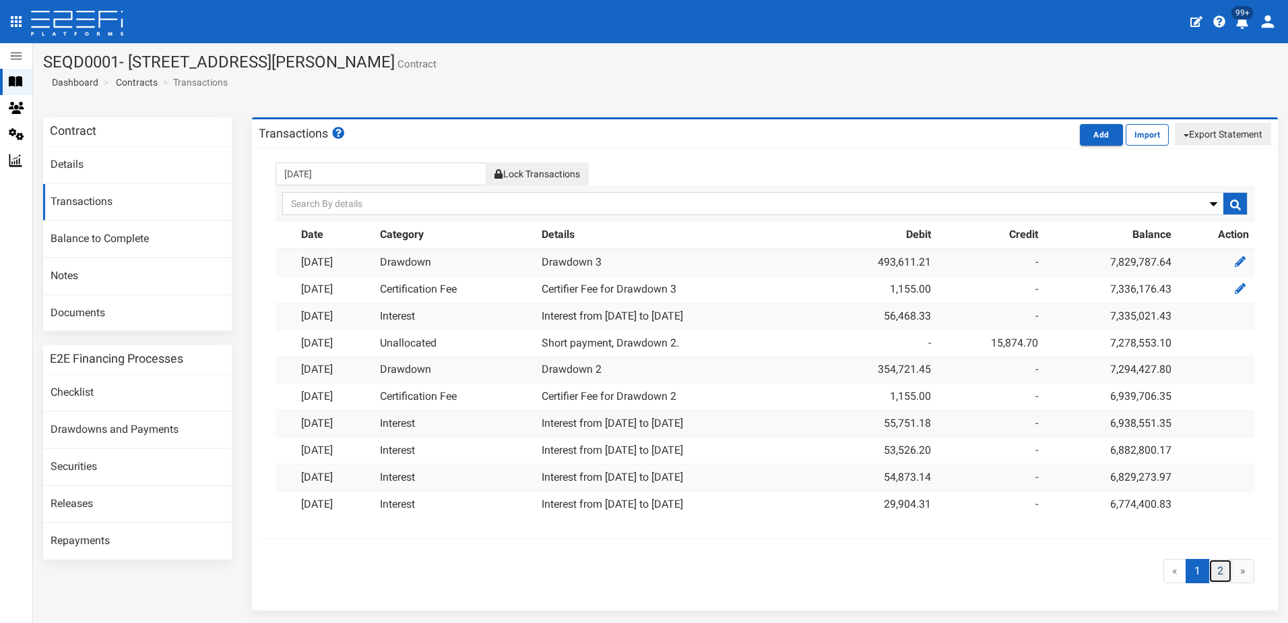
click at [1209, 571] on link "2" at bounding box center [1221, 571] width 24 height 25
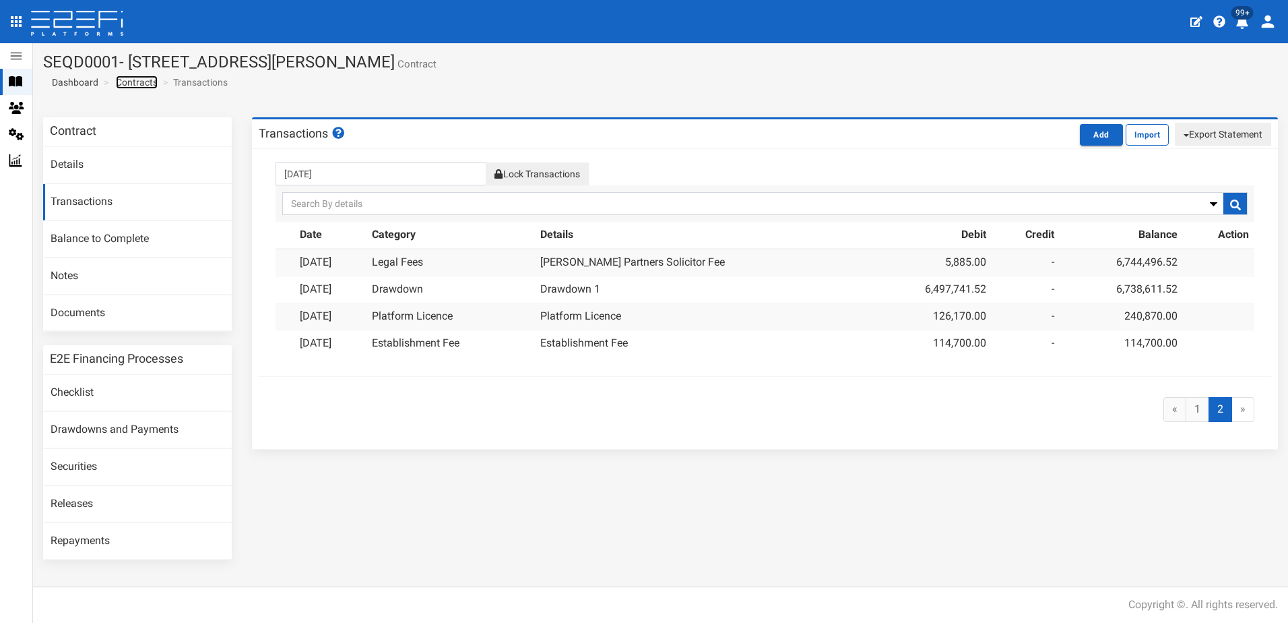
click at [135, 82] on link "Contracts" at bounding box center [137, 81] width 42 height 13
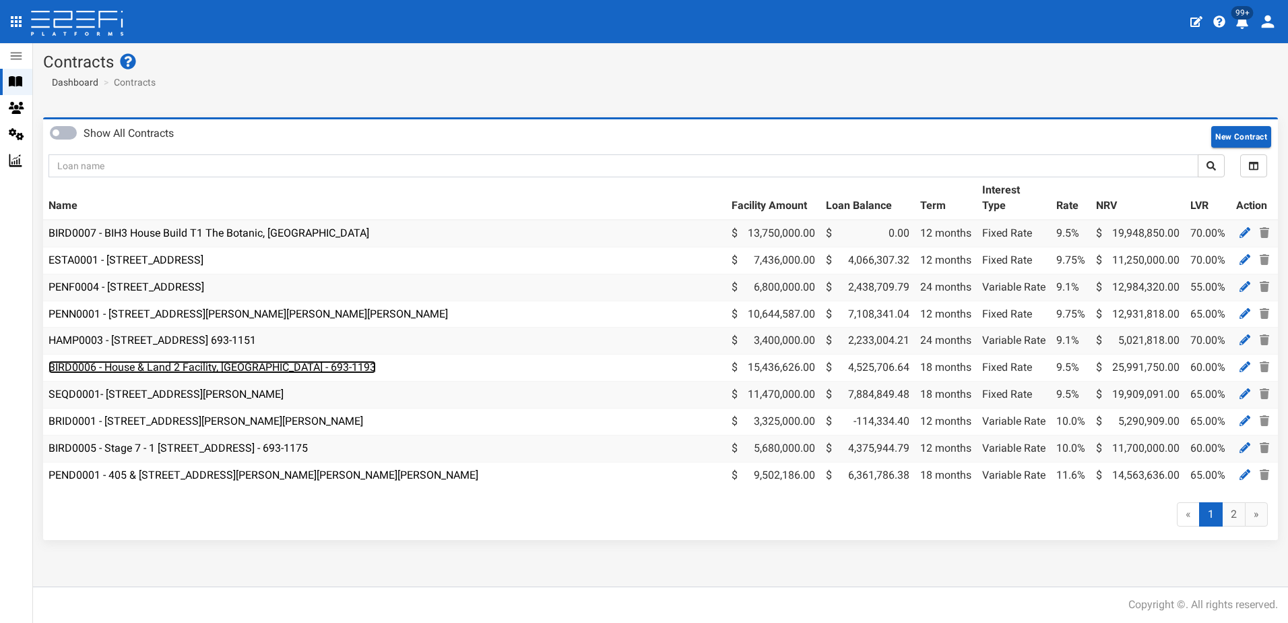
click at [152, 366] on link "BIRD0006 - House & Land 2 Facility, [GEOGRAPHIC_DATA] - 693-1193" at bounding box center [212, 366] width 327 height 13
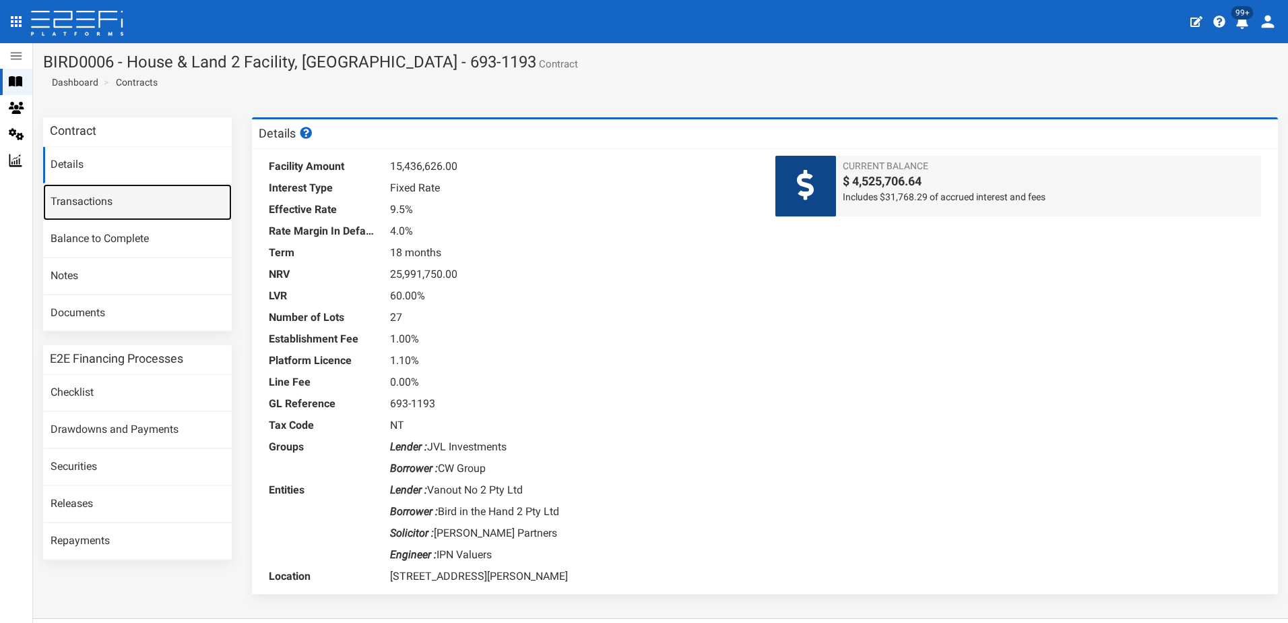
click at [92, 200] on link "Transactions" at bounding box center [137, 202] width 189 height 36
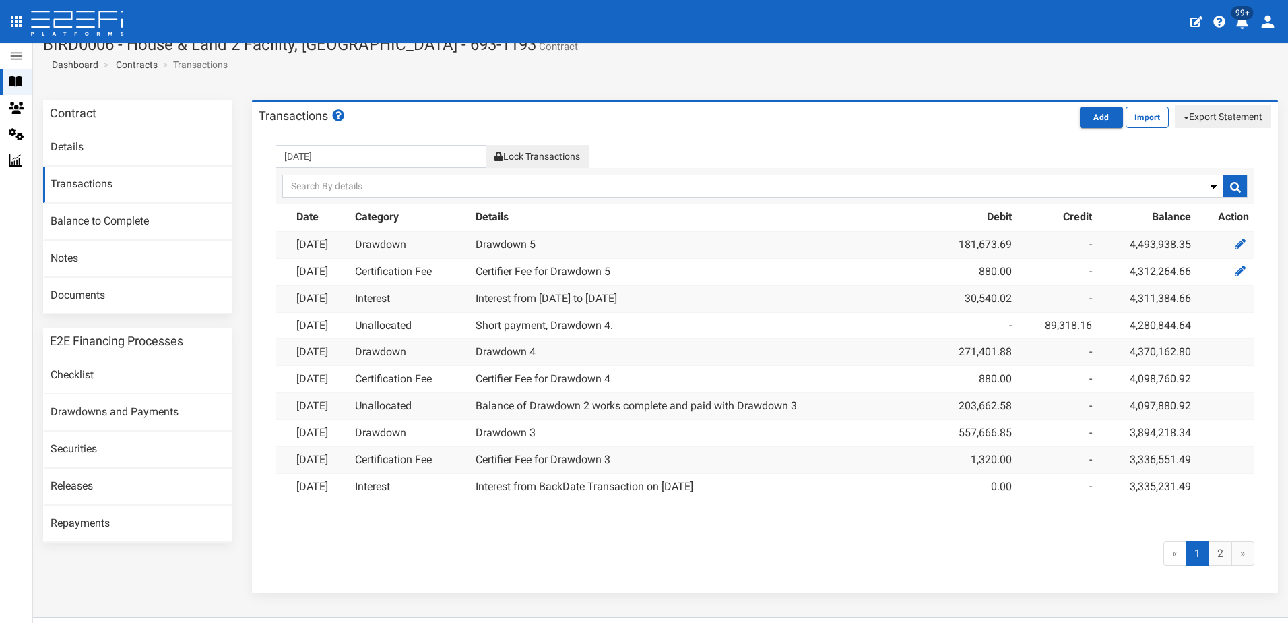
scroll to position [48, 0]
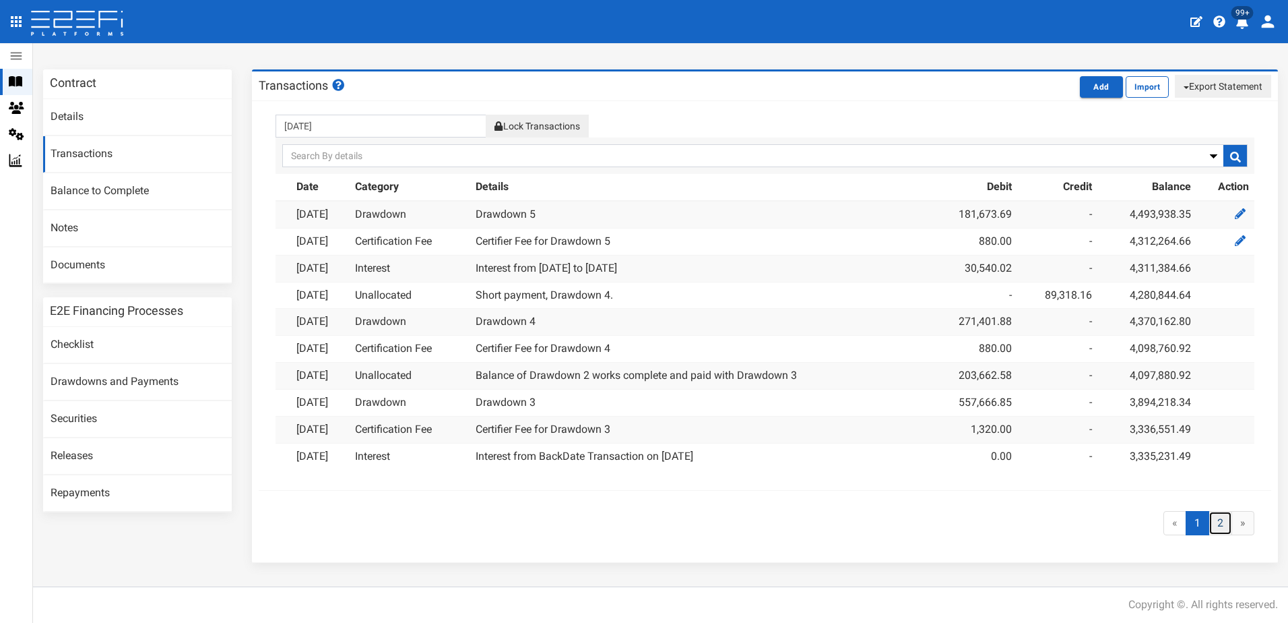
click at [1209, 520] on link "2" at bounding box center [1221, 523] width 24 height 25
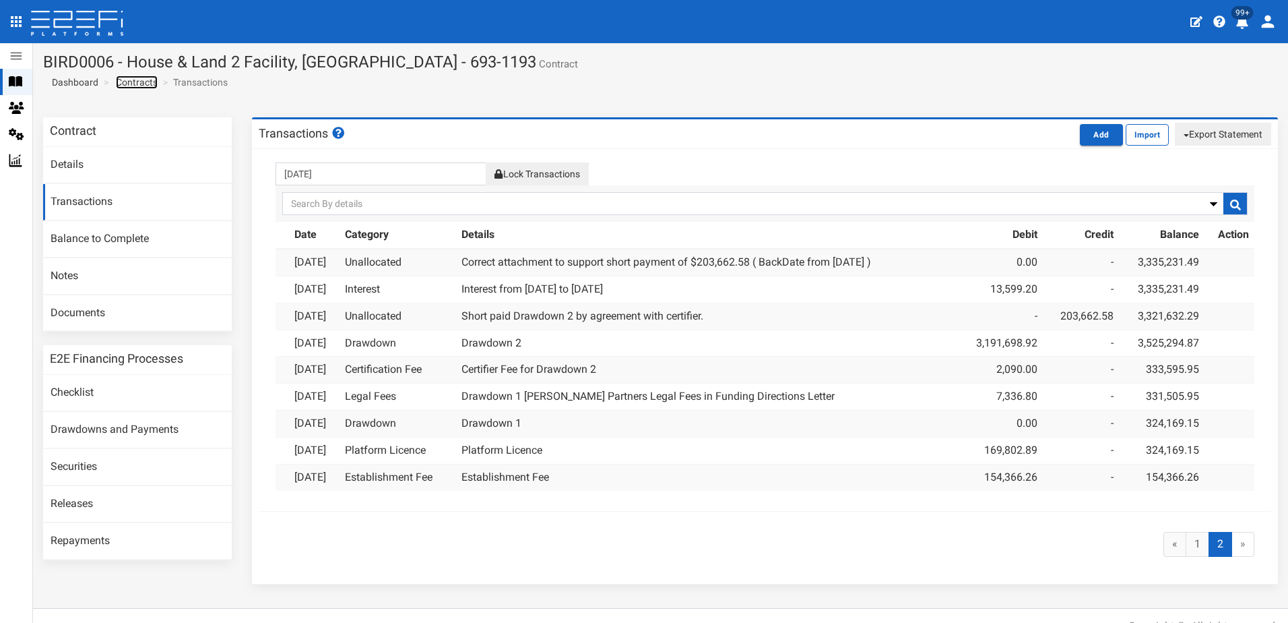
click at [129, 78] on link "Contracts" at bounding box center [137, 81] width 42 height 13
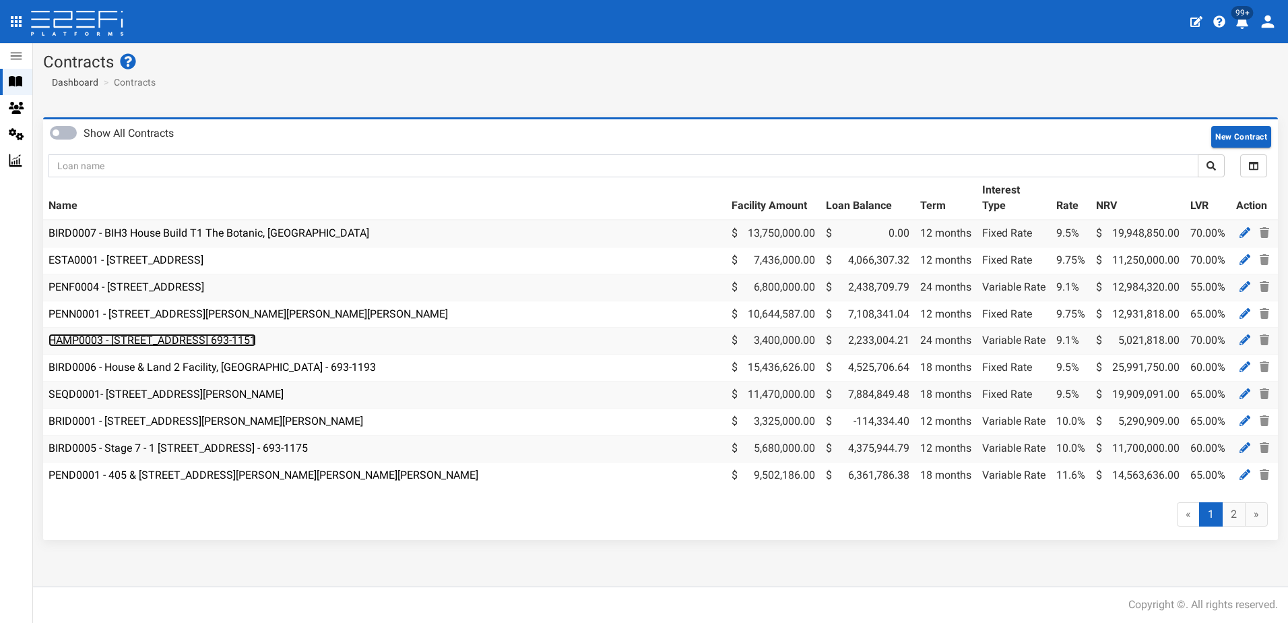
click at [160, 341] on link "HAMP0003 - [STREET_ADDRESS] 693-1151" at bounding box center [153, 339] width 208 height 13
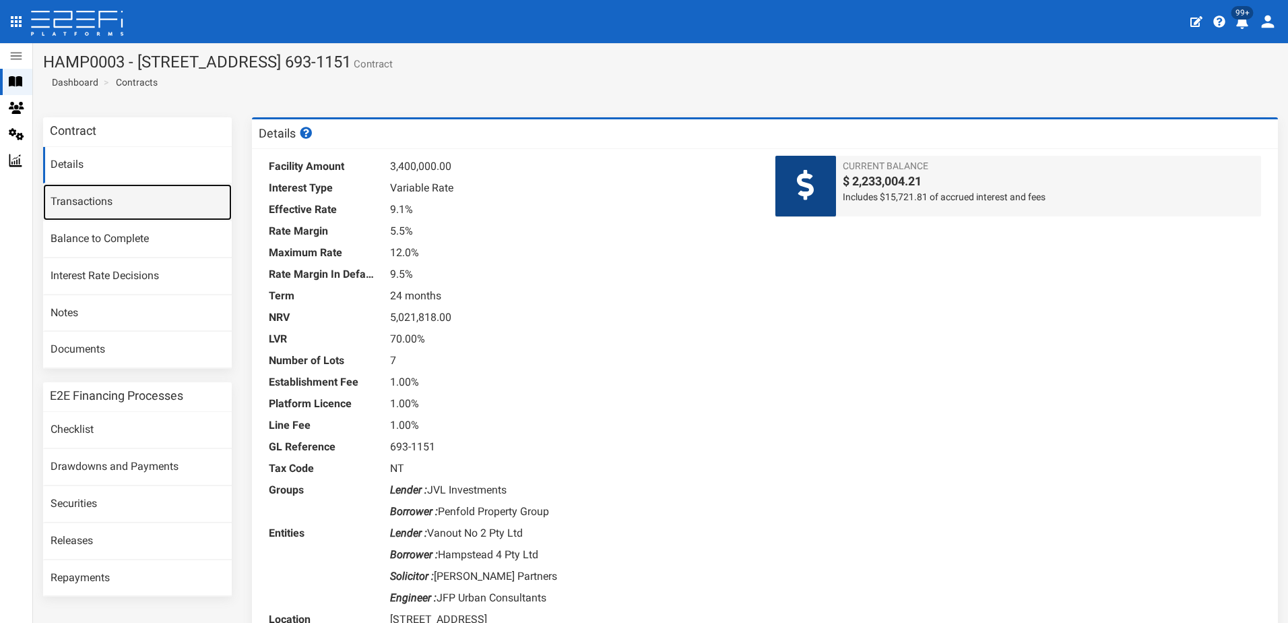
click at [77, 202] on link "Transactions" at bounding box center [137, 202] width 189 height 36
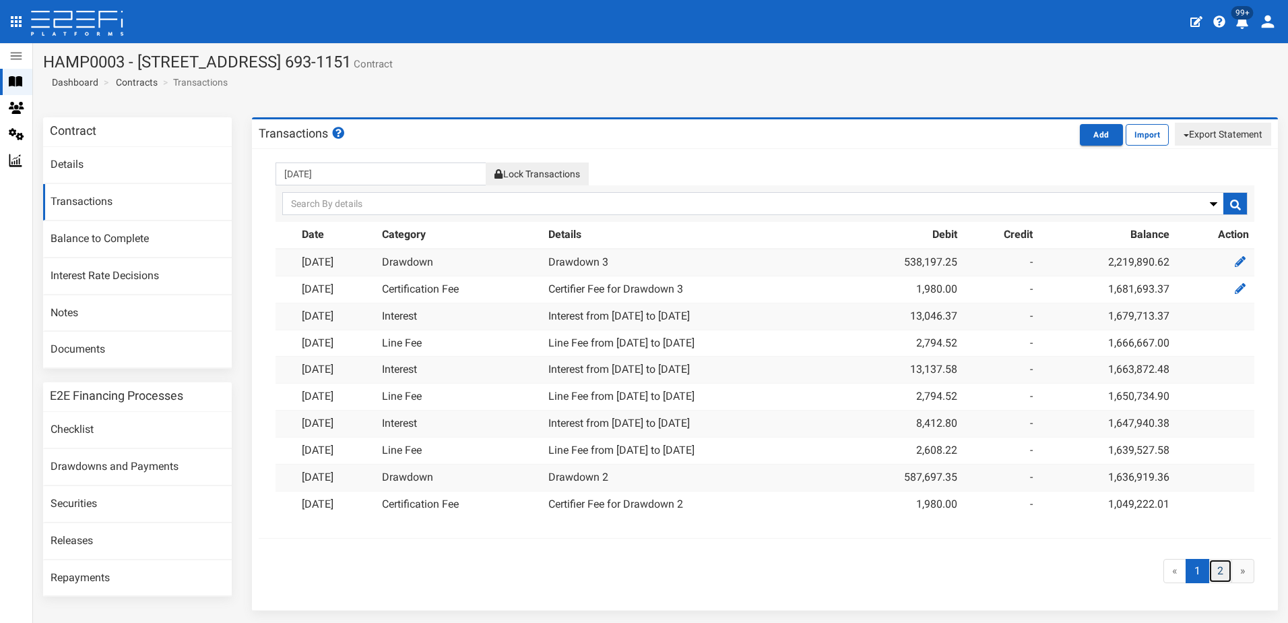
click at [1209, 569] on link "2" at bounding box center [1221, 571] width 24 height 25
click at [139, 79] on link "Contracts" at bounding box center [137, 81] width 42 height 13
